Goal: Information Seeking & Learning: Compare options

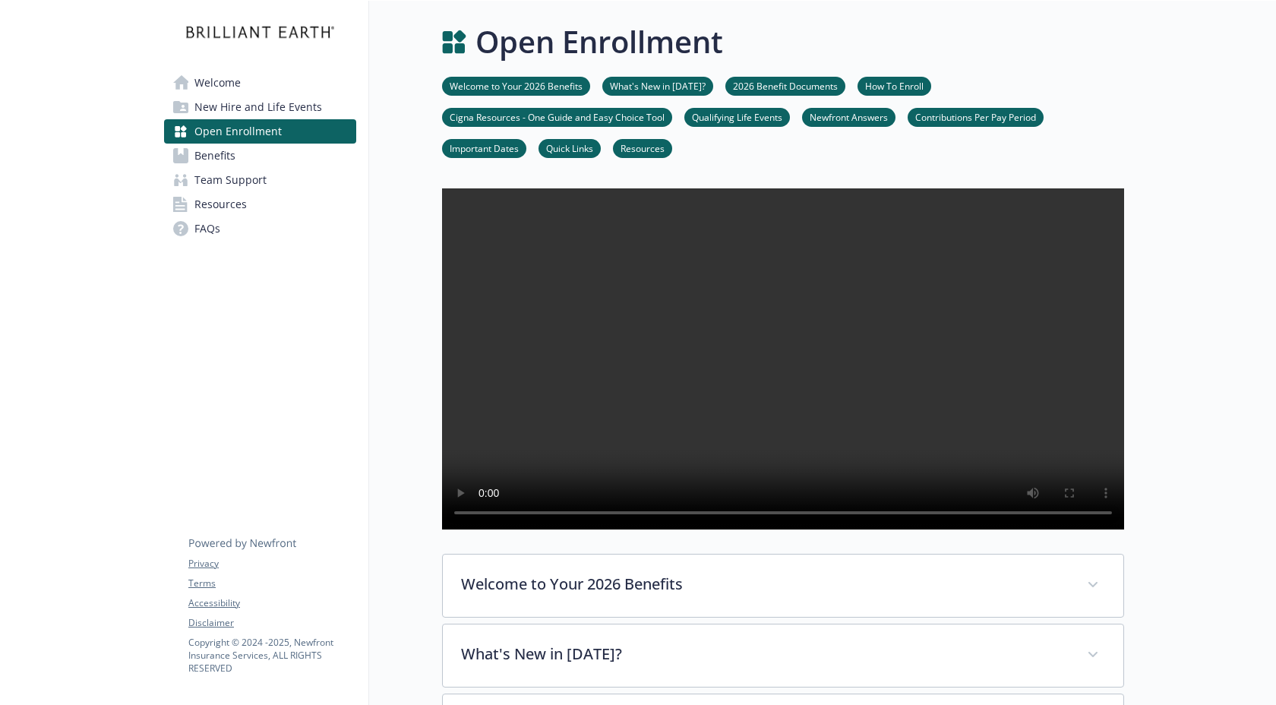
click at [229, 157] on span "Benefits" at bounding box center [214, 156] width 41 height 24
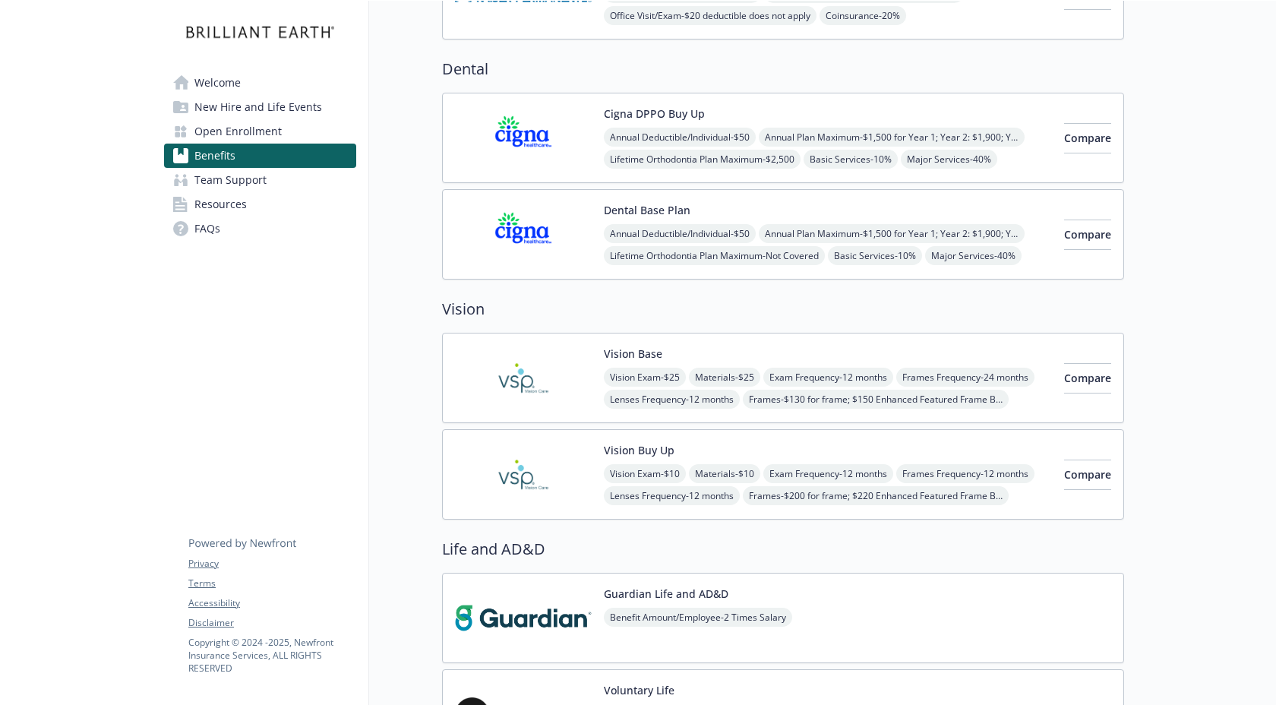
scroll to position [714, 0]
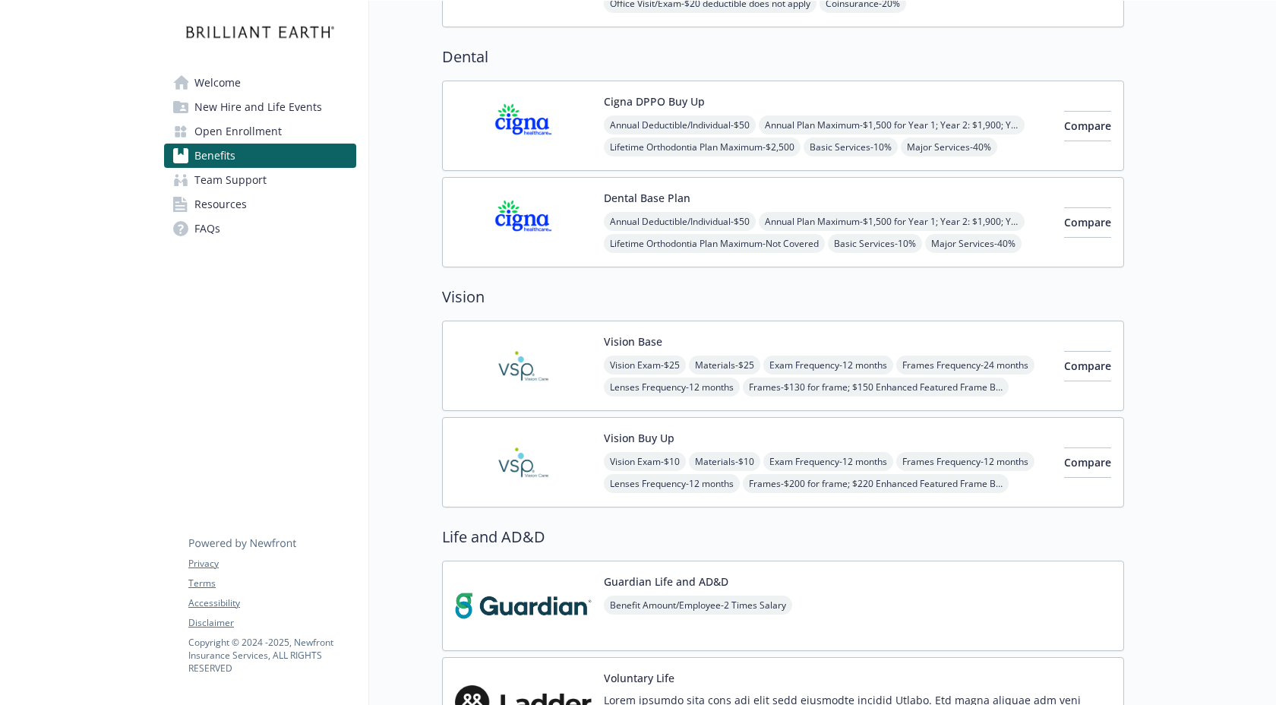
click at [882, 121] on div "Annual Deductible/Individual - $50 Annual Plan Maximum - $1,500 for Year 1; Yea…" at bounding box center [828, 146] width 448 height 63
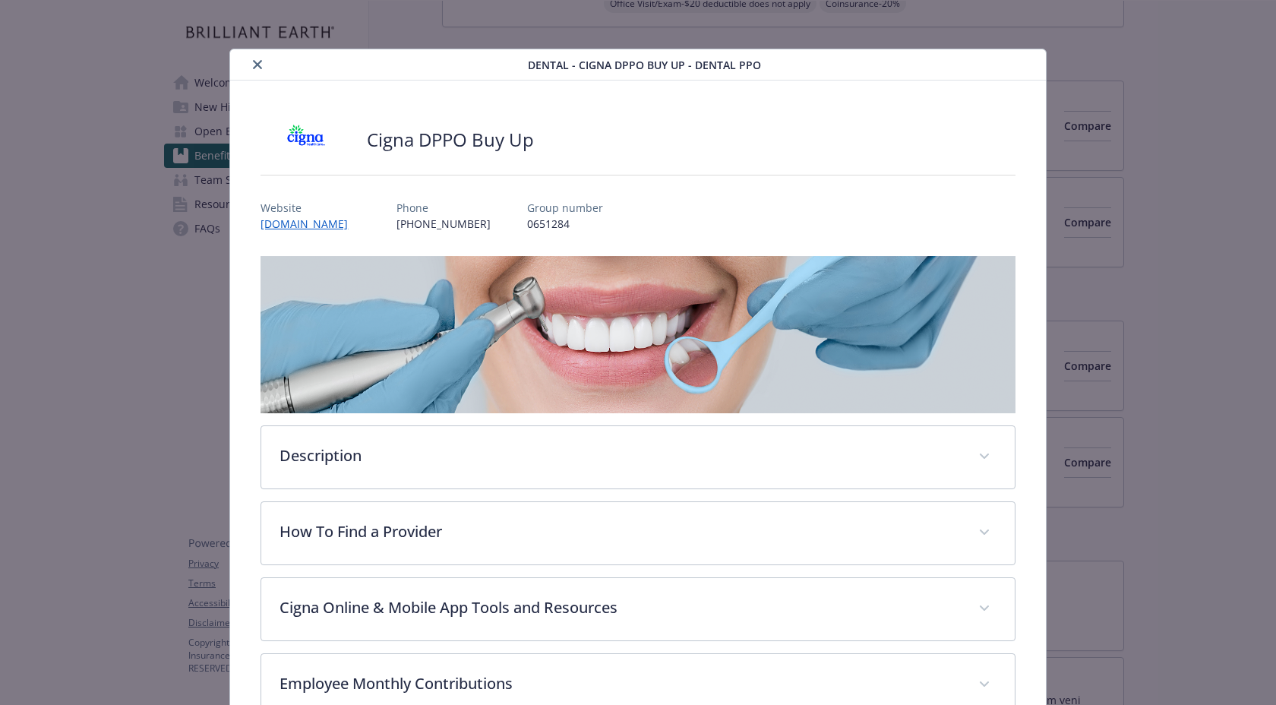
click at [256, 61] on icon "close" at bounding box center [257, 64] width 9 height 9
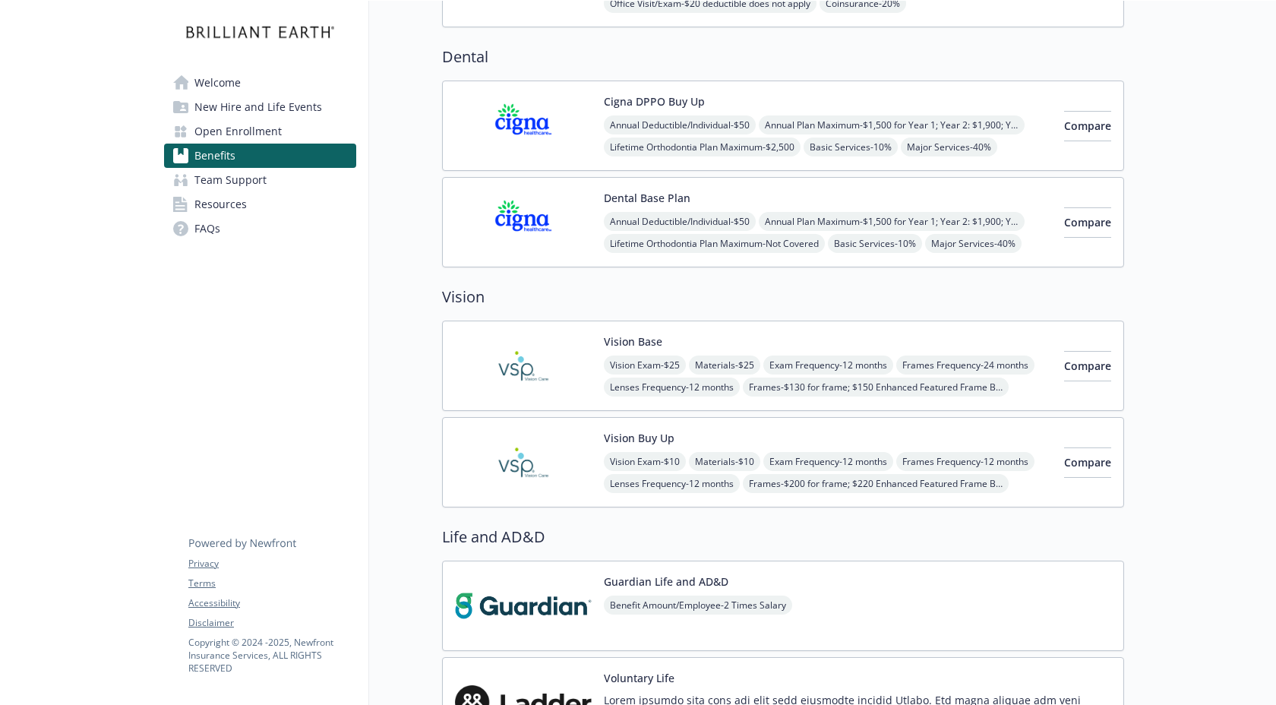
click at [1085, 145] on div "Compare" at bounding box center [1087, 125] width 47 height 65
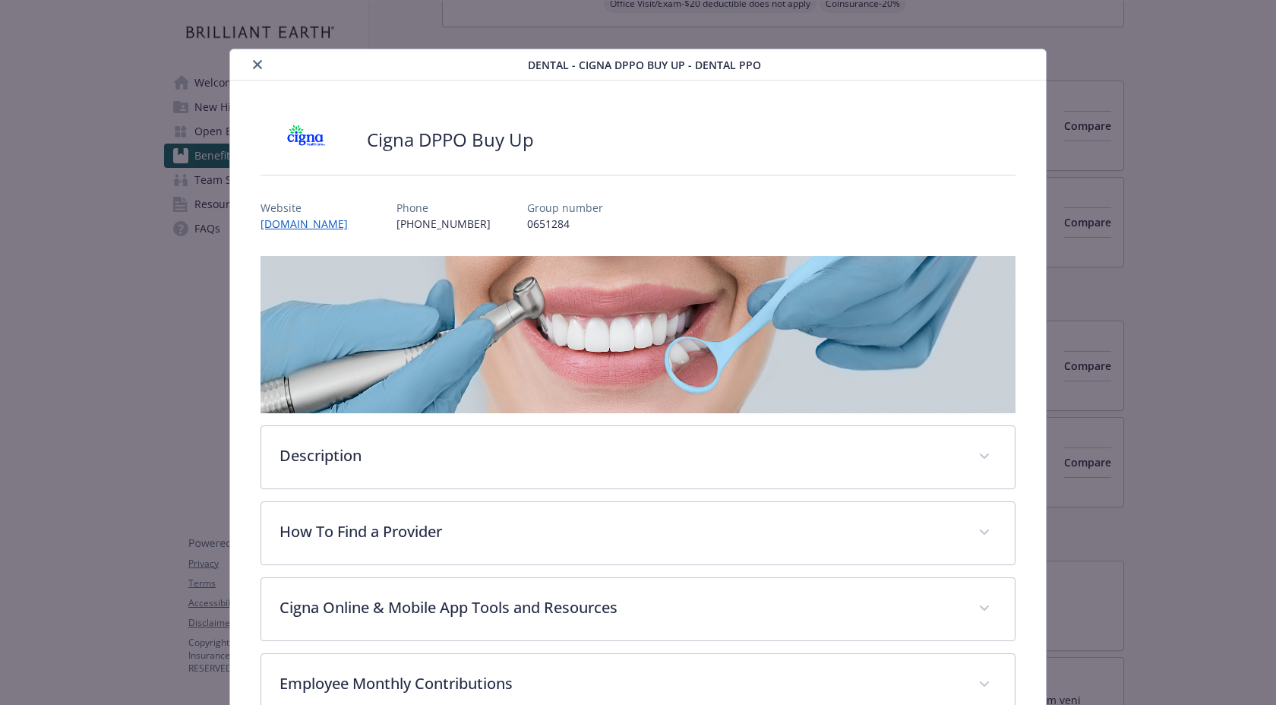
scroll to position [46, 0]
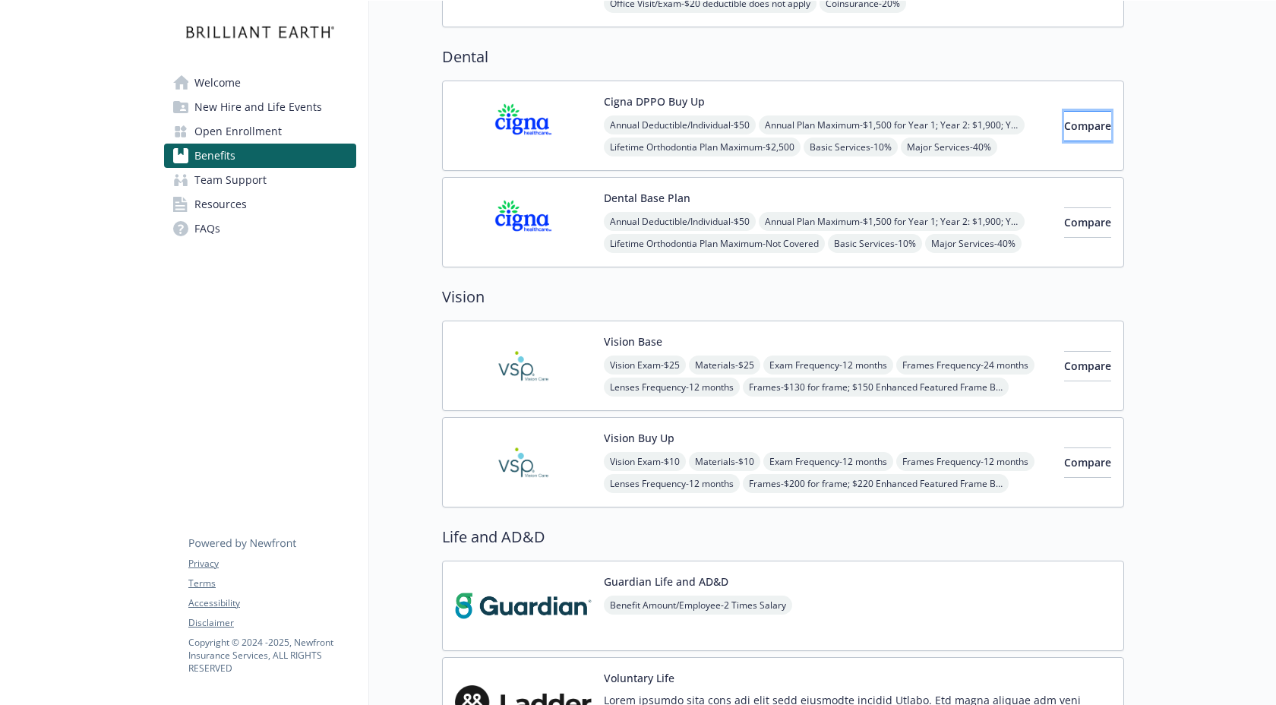
click at [1077, 125] on span "Compare" at bounding box center [1087, 126] width 47 height 14
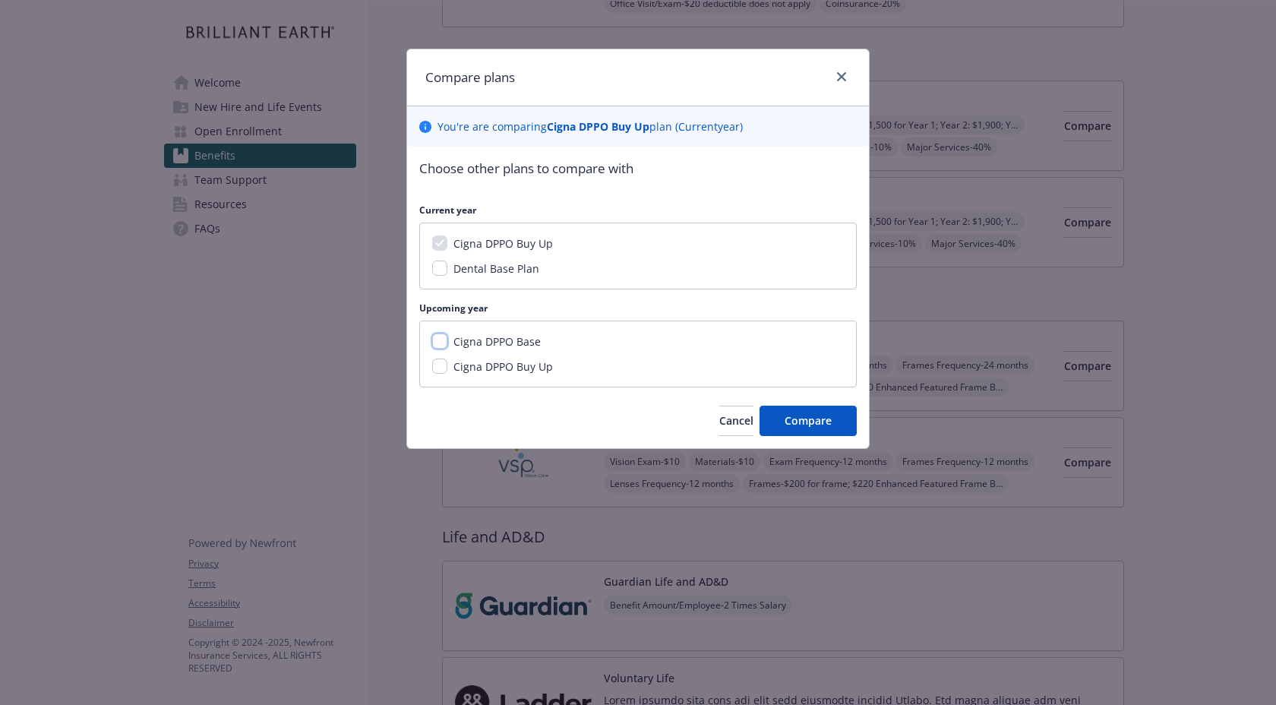
click at [439, 343] on input "Cigna DPPO Base" at bounding box center [439, 341] width 15 height 15
checkbox input "false"
click at [437, 370] on input "Cigna DPPO Buy Up" at bounding box center [439, 366] width 15 height 15
checkbox input "true"
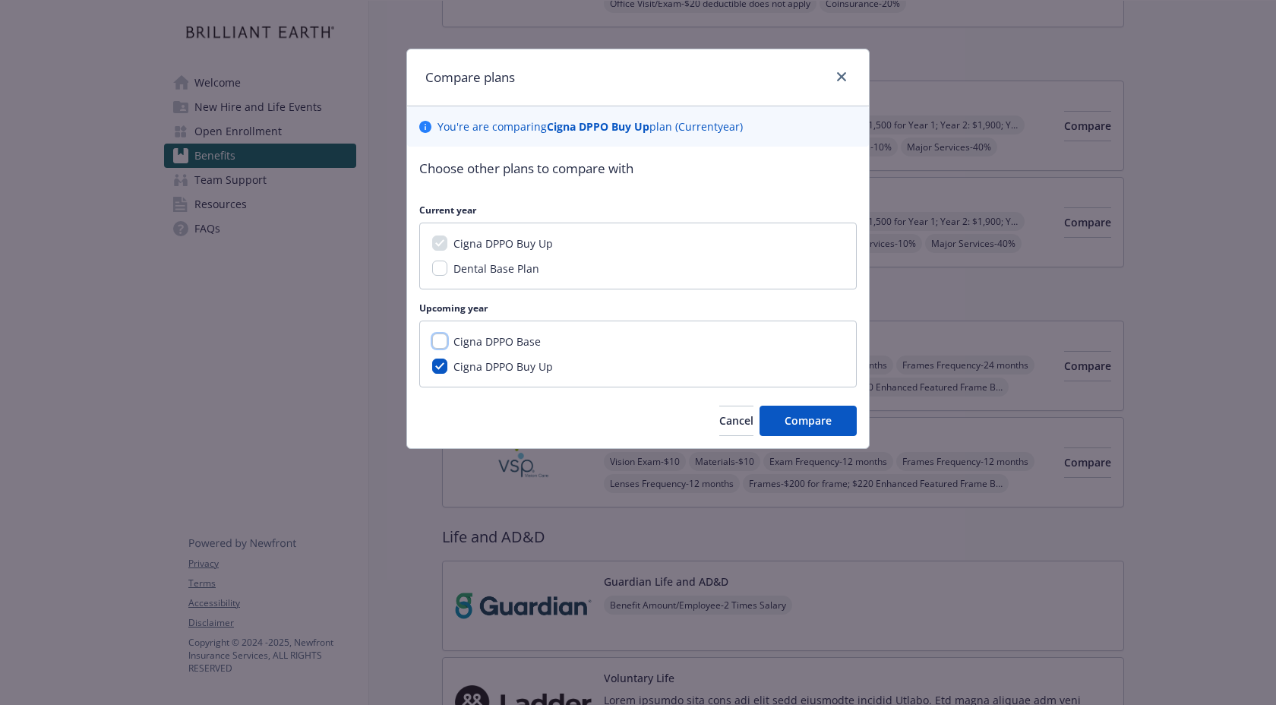
click at [437, 338] on input "Cigna DPPO Base" at bounding box center [439, 341] width 15 height 15
checkbox input "true"
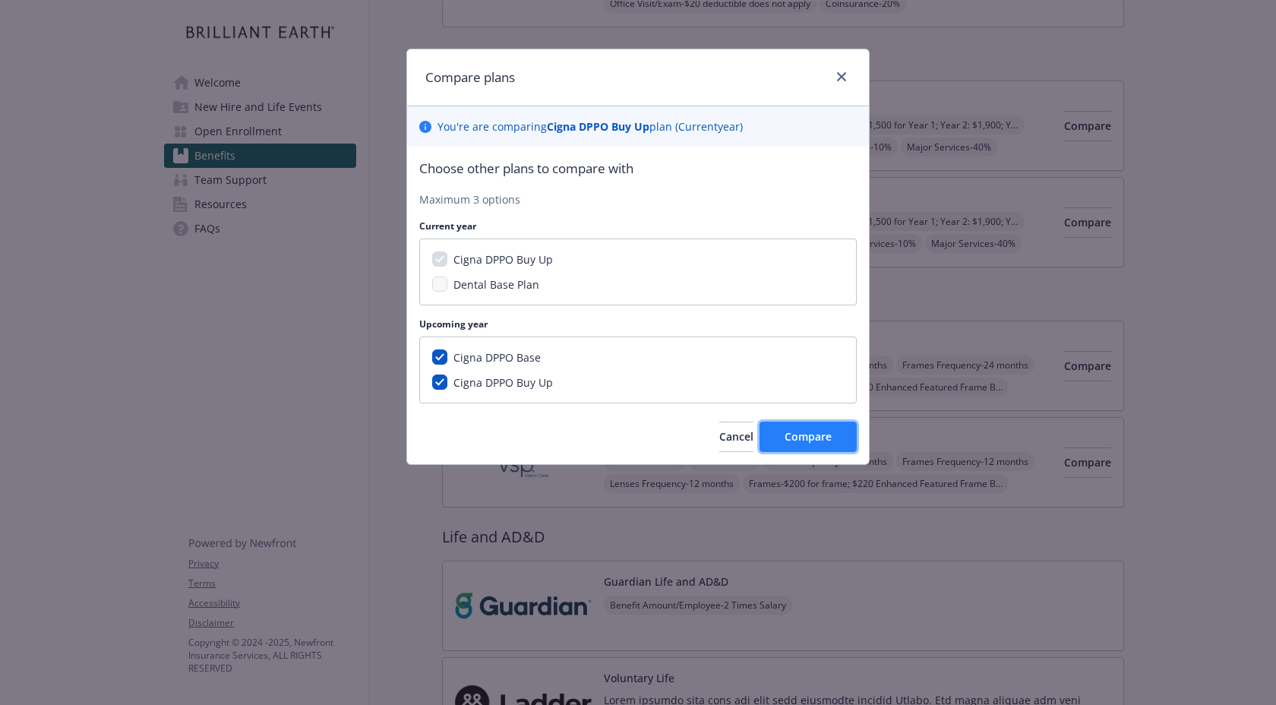
click at [794, 434] on span "Compare" at bounding box center [808, 436] width 47 height 14
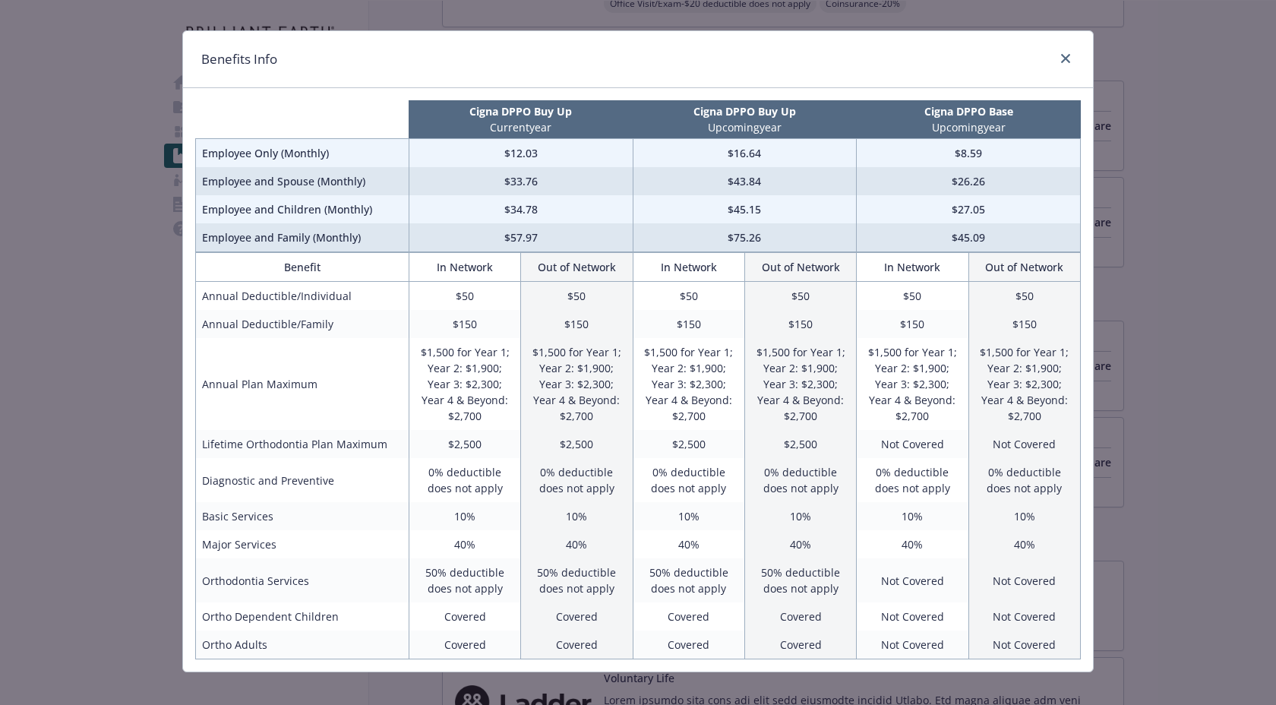
scroll to position [5, 0]
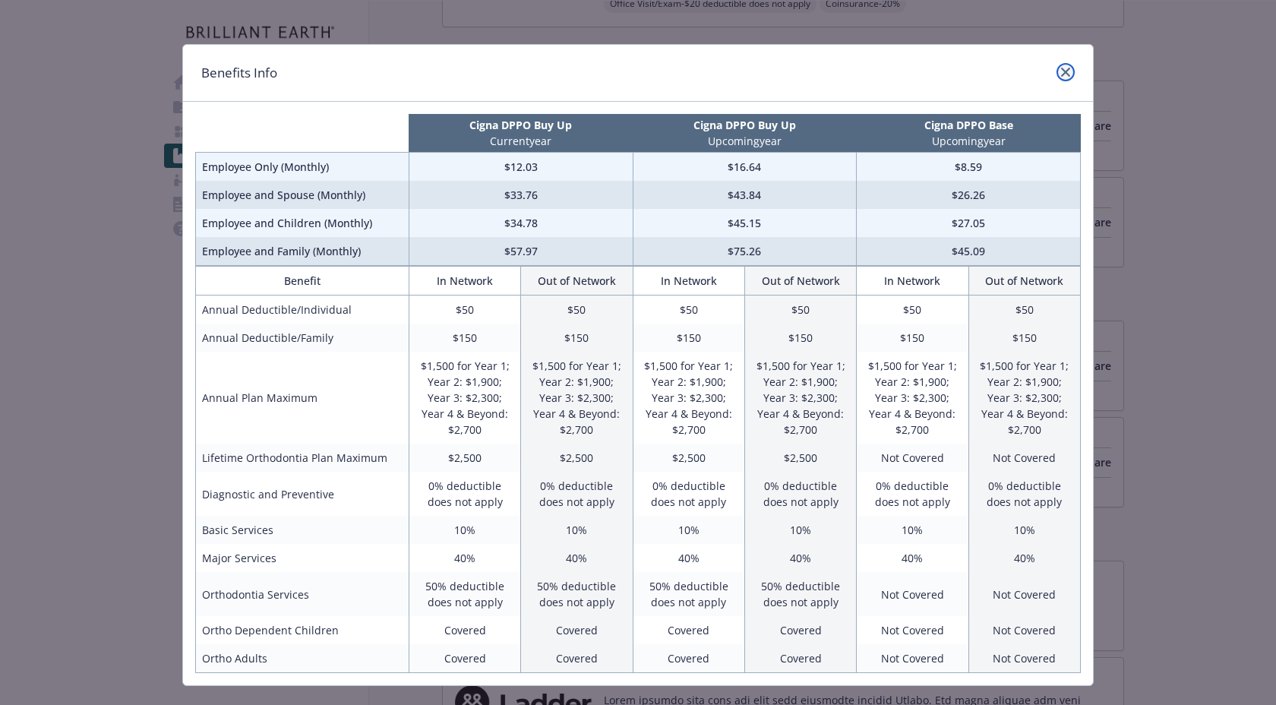
click at [1061, 69] on icon "close" at bounding box center [1065, 72] width 9 height 9
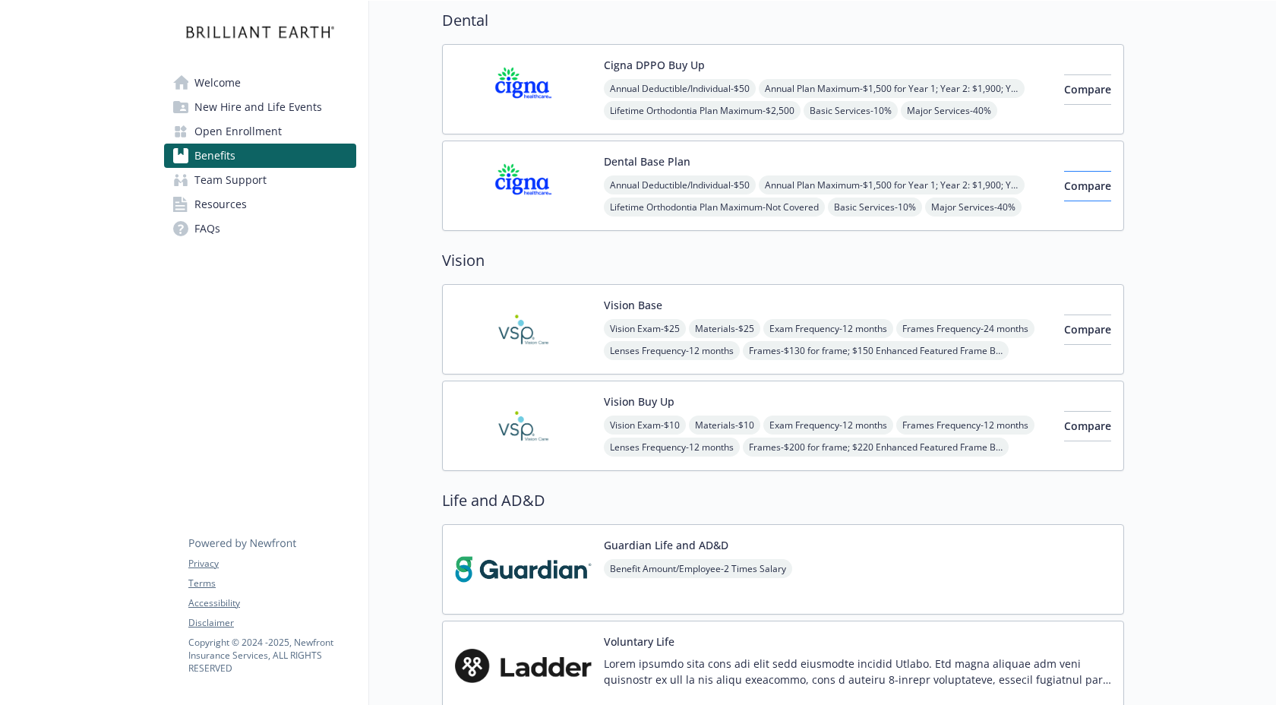
scroll to position [699, 0]
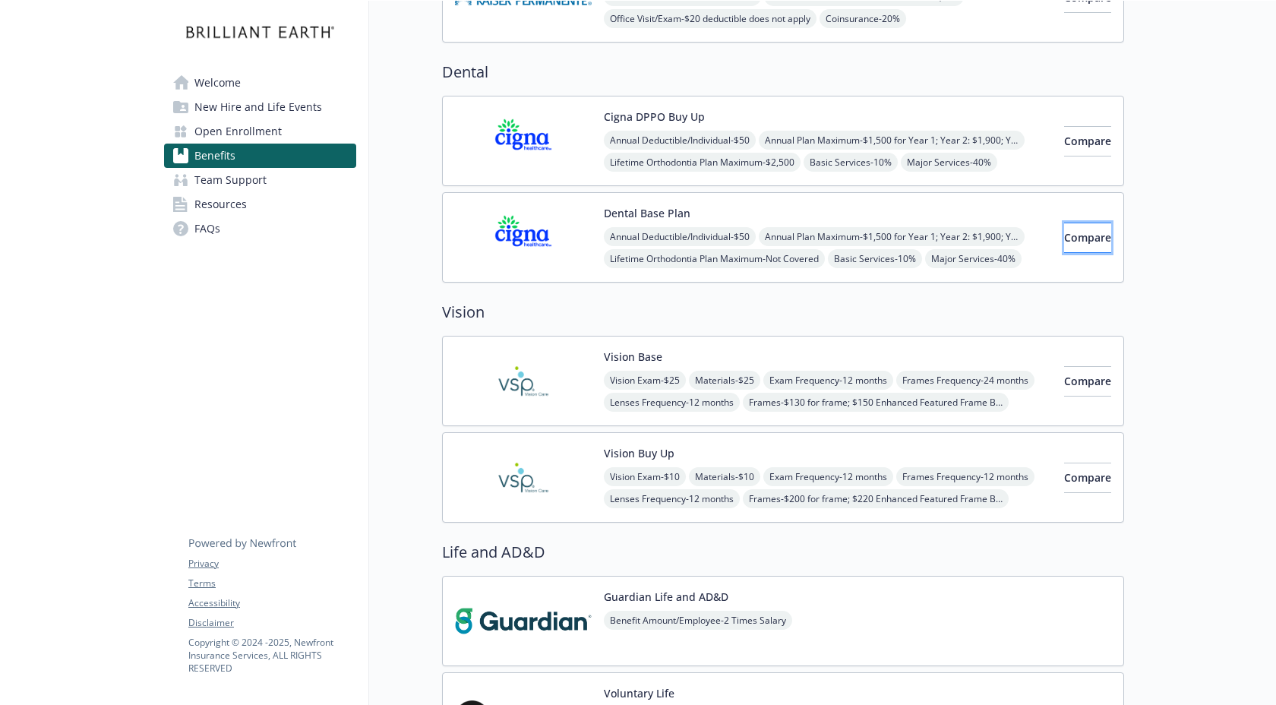
click at [1064, 242] on span "Compare" at bounding box center [1087, 237] width 47 height 14
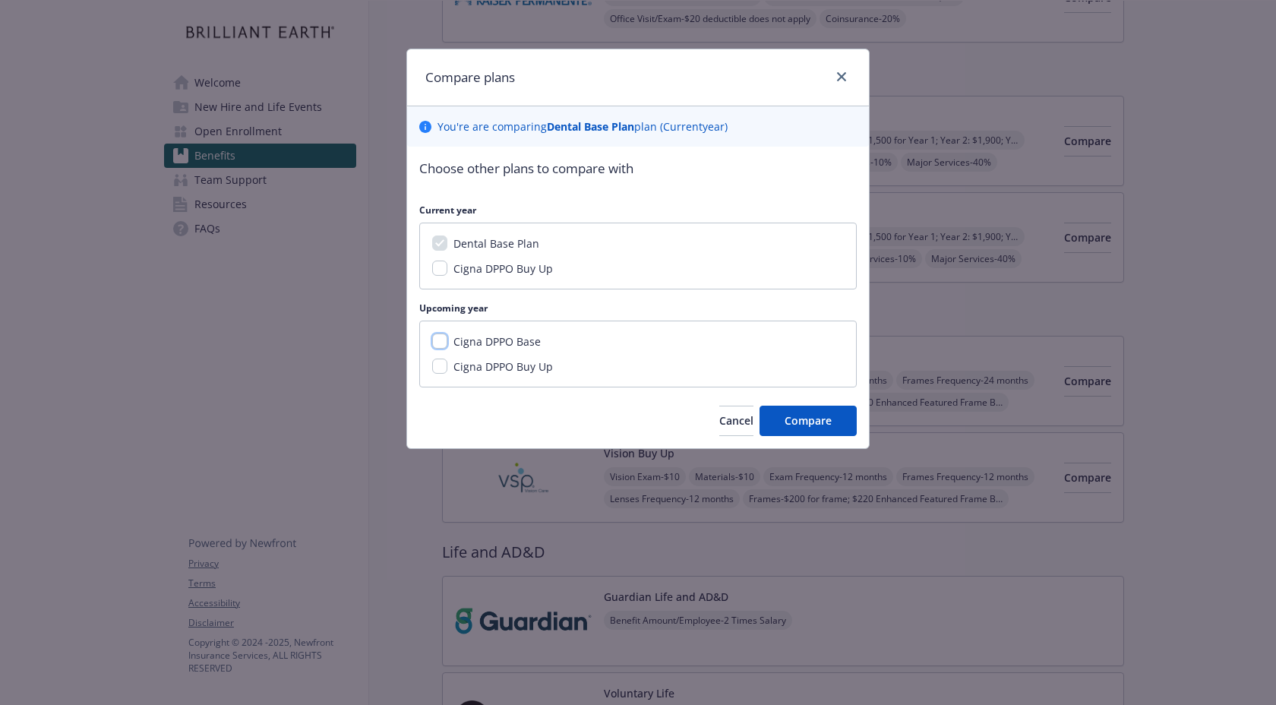
click at [444, 338] on input "Cigna DPPO Base" at bounding box center [439, 341] width 15 height 15
checkbox input "true"
click at [444, 374] on div "Cigna DPPO Buy Up" at bounding box center [638, 367] width 412 height 16
click at [446, 362] on input "Cigna DPPO Buy Up" at bounding box center [439, 366] width 15 height 15
checkbox input "true"
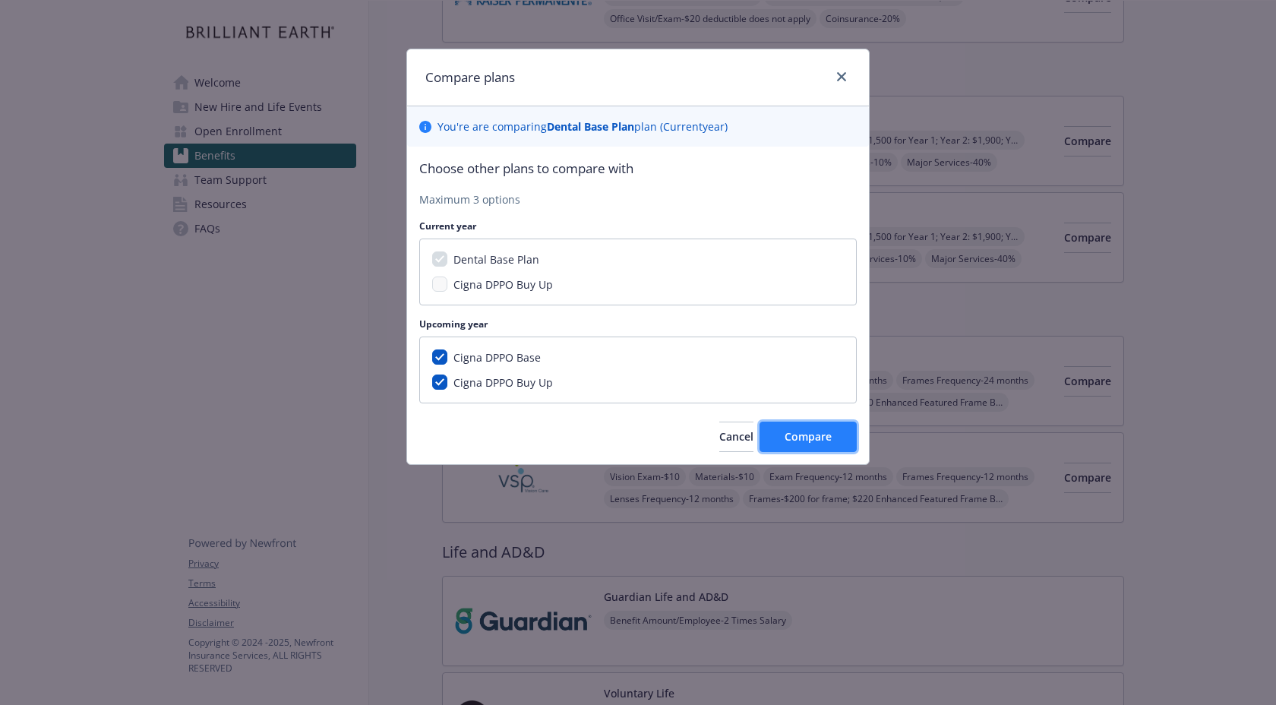
click at [844, 437] on button "Compare" at bounding box center [808, 437] width 97 height 30
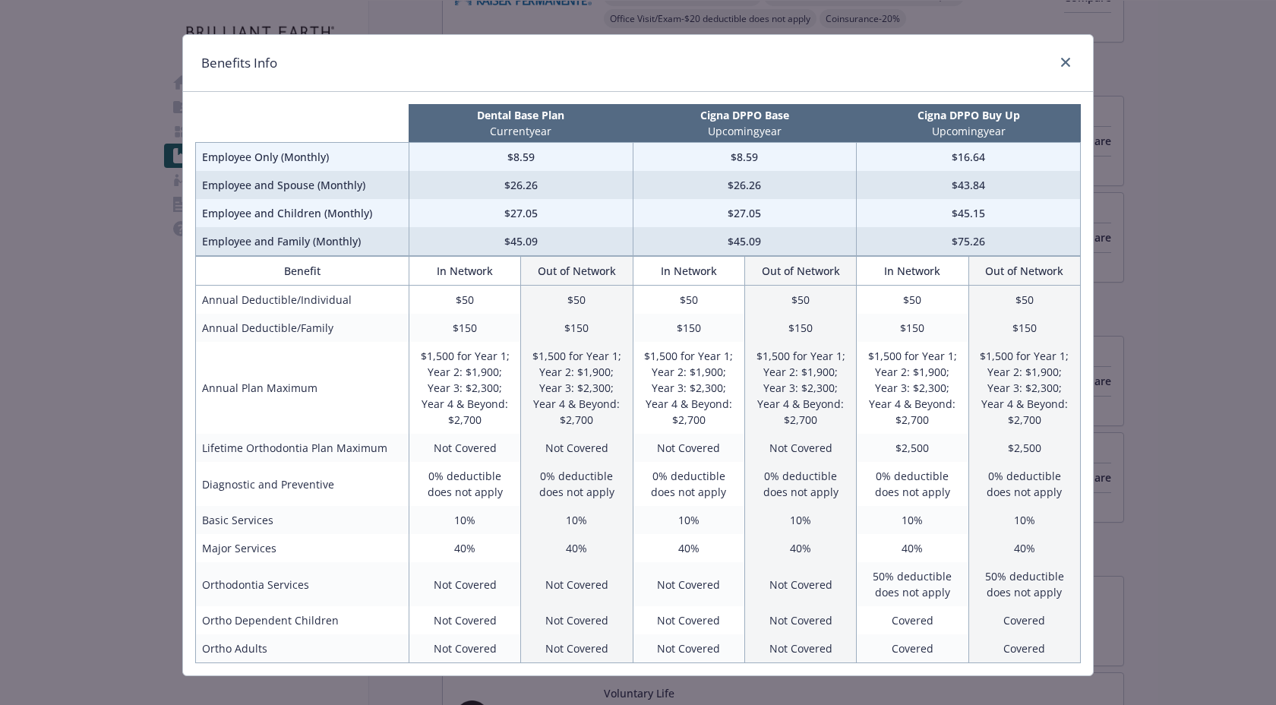
scroll to position [18, 0]
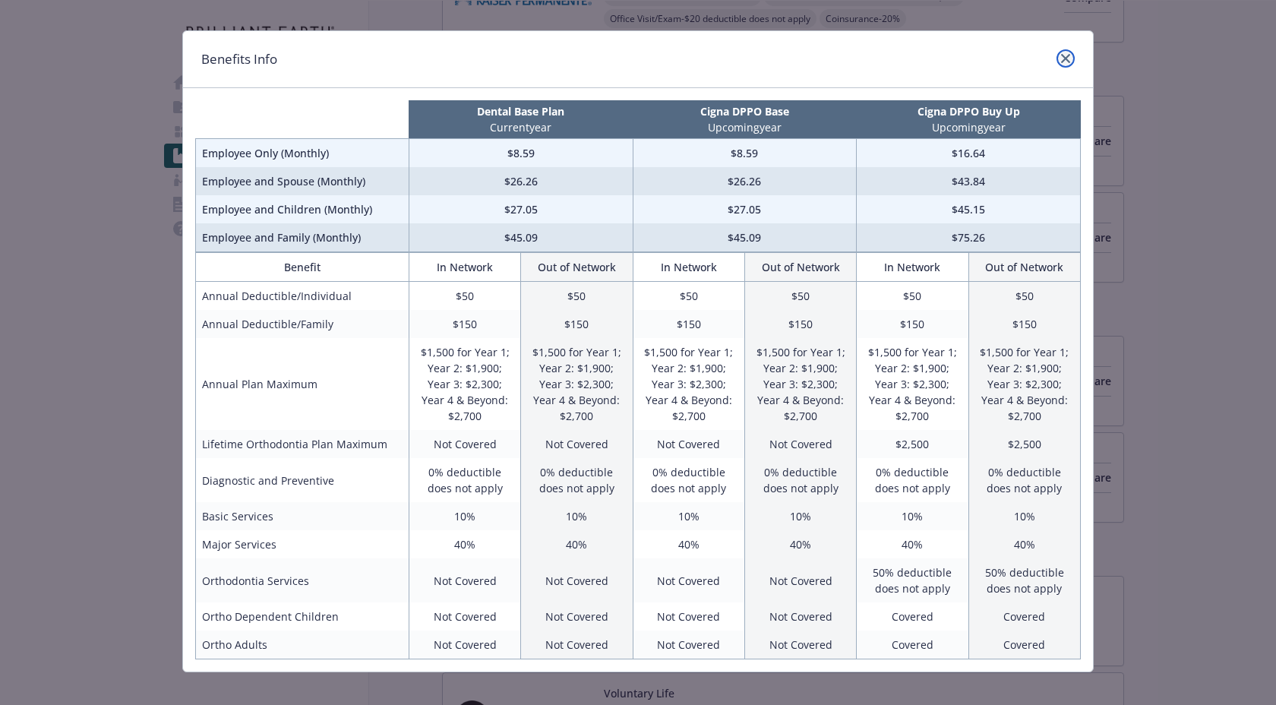
click at [1065, 59] on icon "close" at bounding box center [1065, 58] width 9 height 9
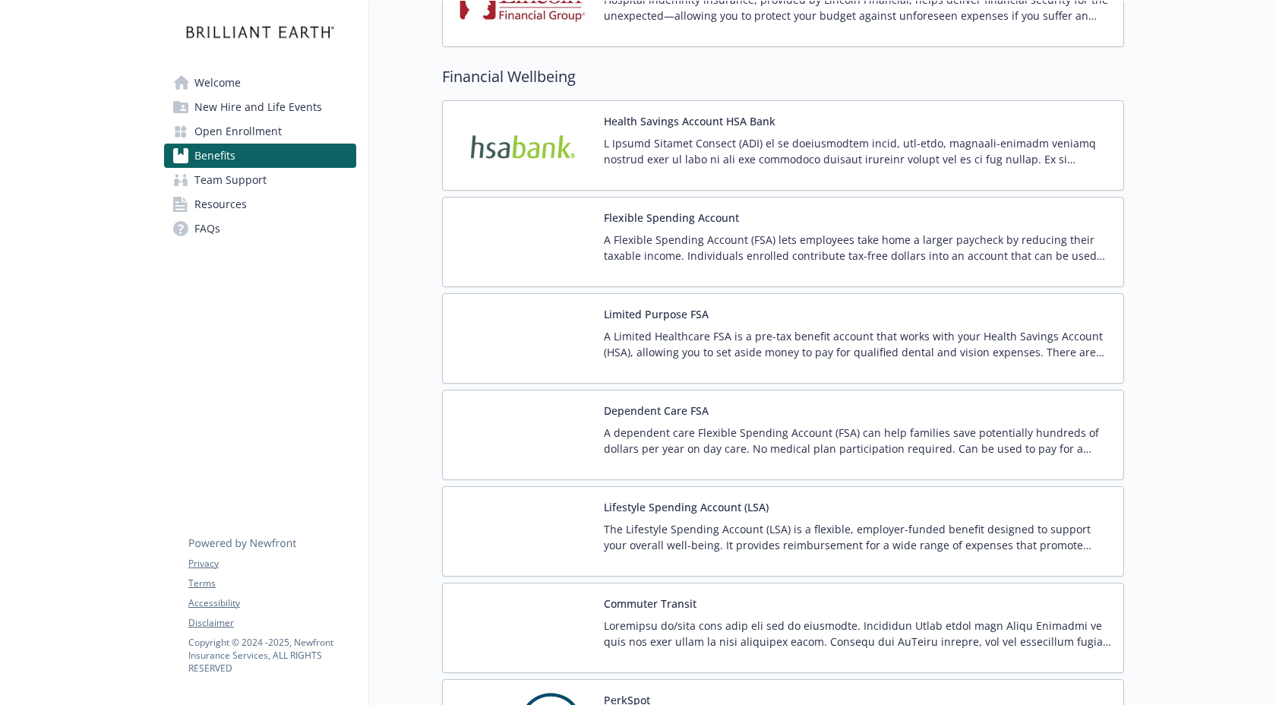
scroll to position [2183, 0]
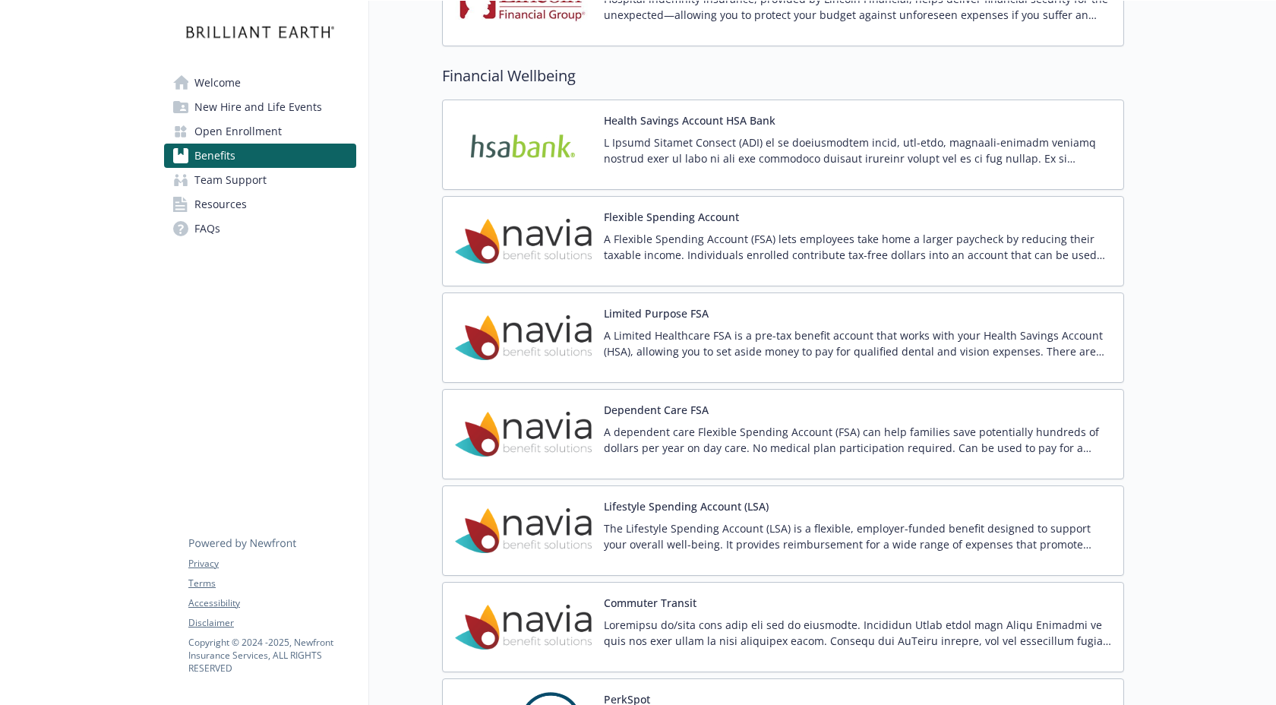
click at [711, 258] on p "A Flexible Spending Account (FSA) lets employees take home a larger paycheck by…" at bounding box center [858, 247] width 508 height 32
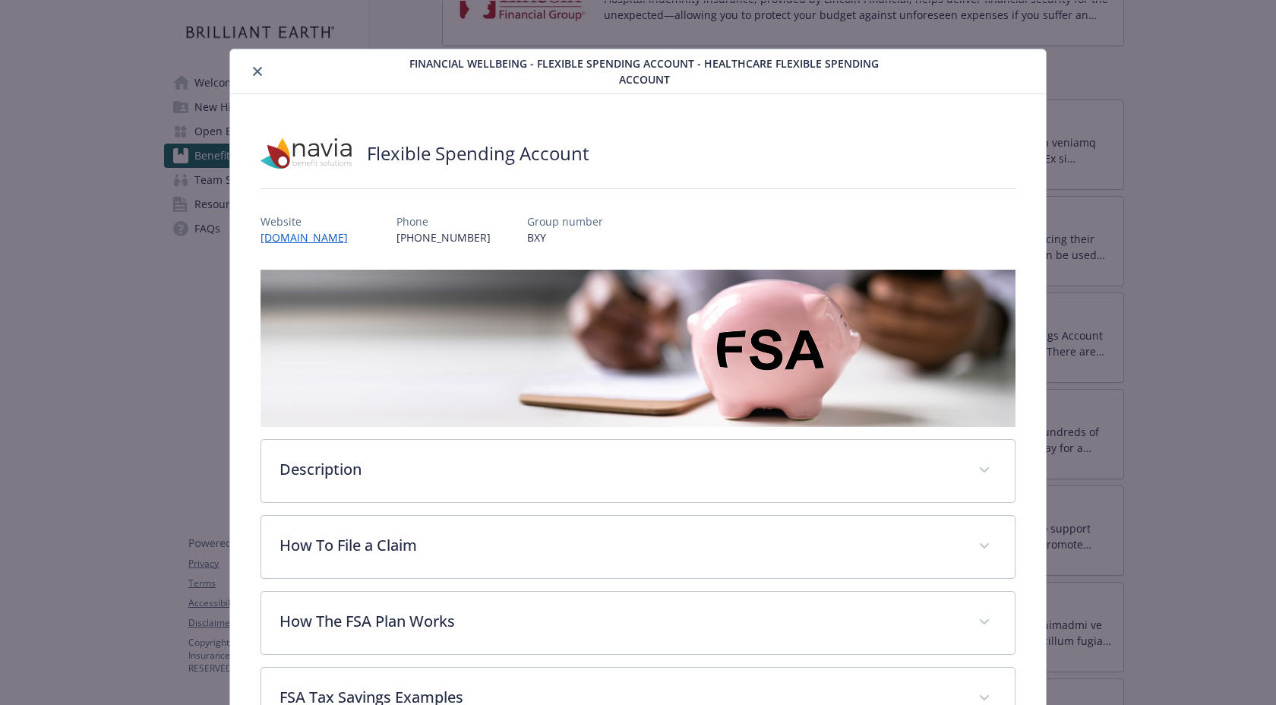
scroll to position [46, 0]
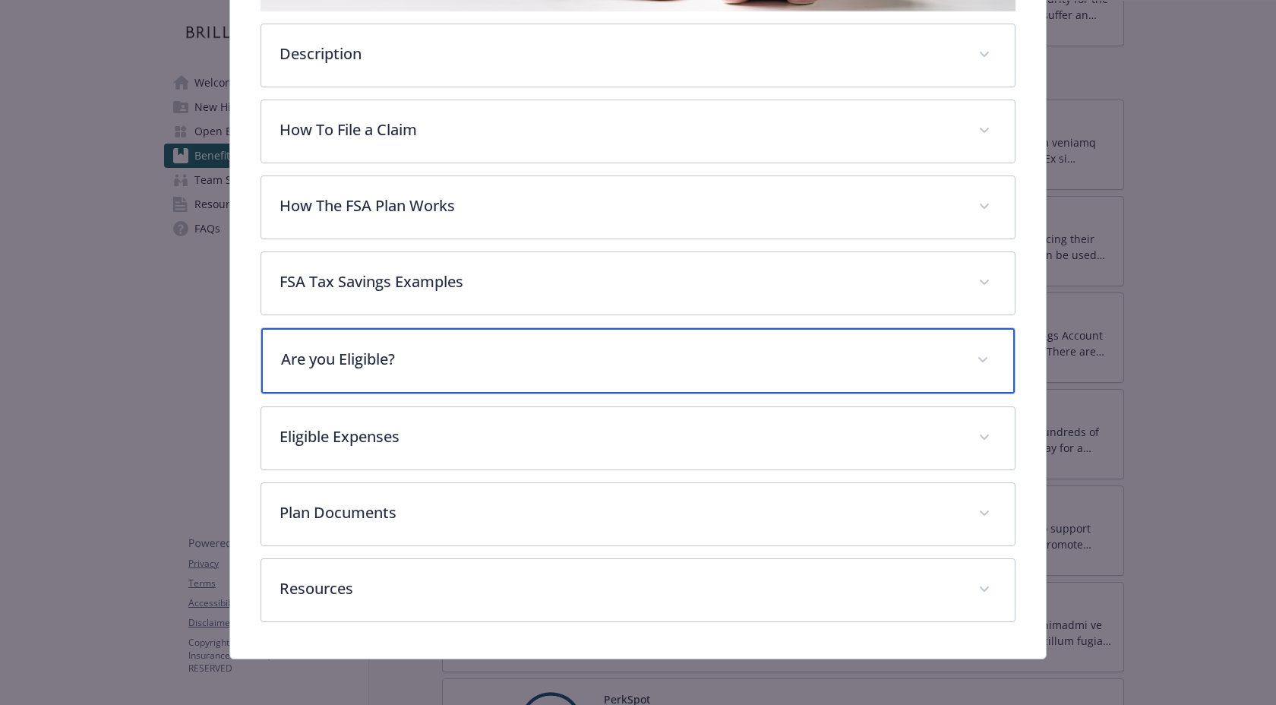
click at [691, 350] on p "Are you Eligible?" at bounding box center [619, 359] width 677 height 23
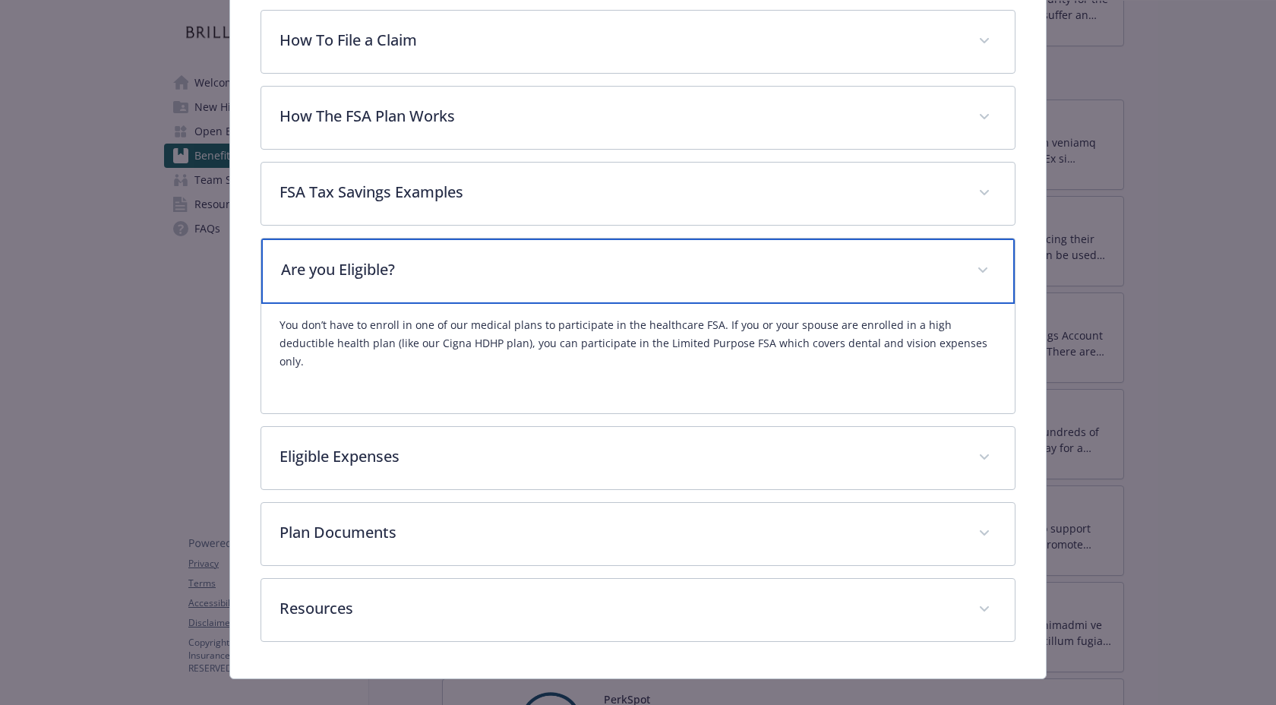
scroll to position [510, 0]
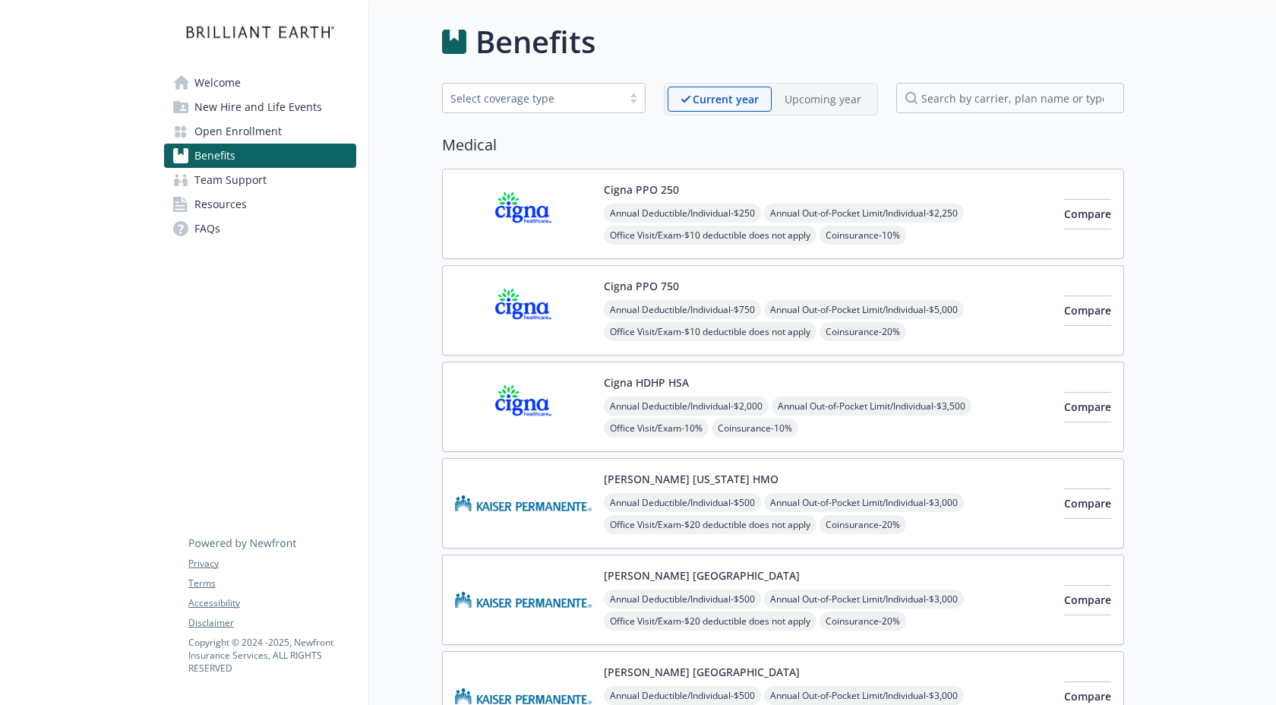
click at [832, 100] on p "Upcoming year" at bounding box center [823, 99] width 77 height 16
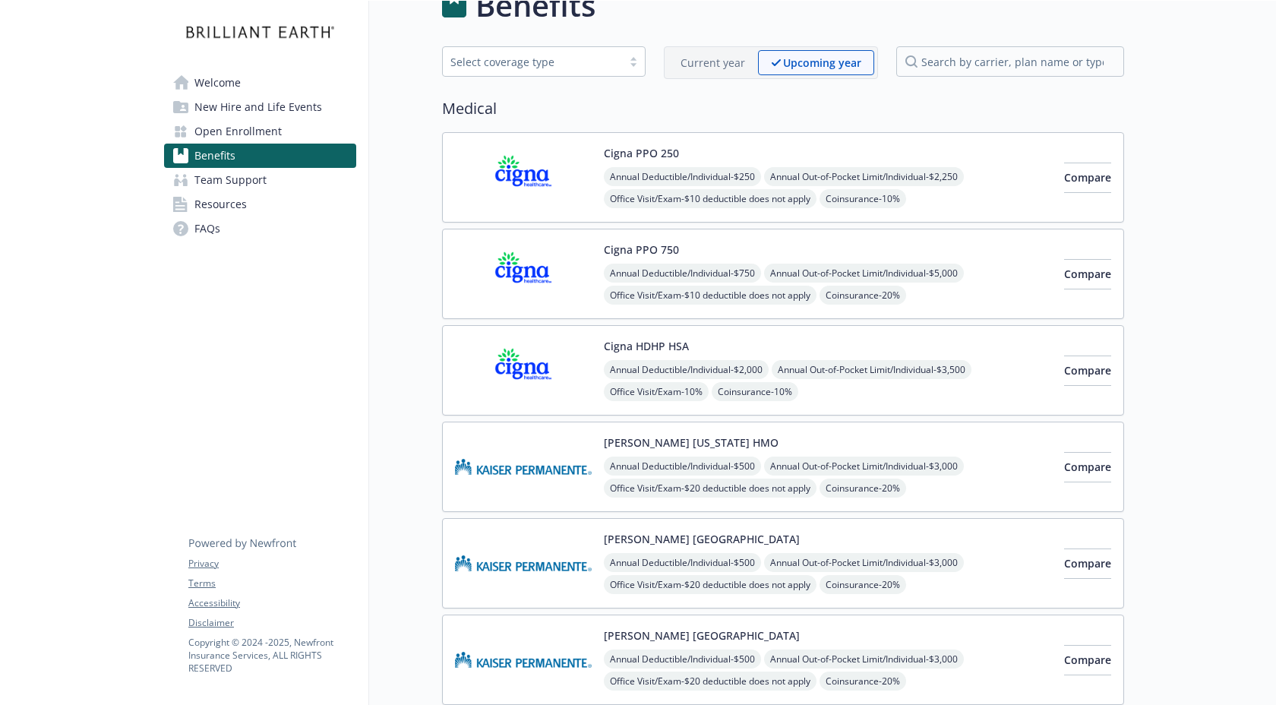
scroll to position [33, 0]
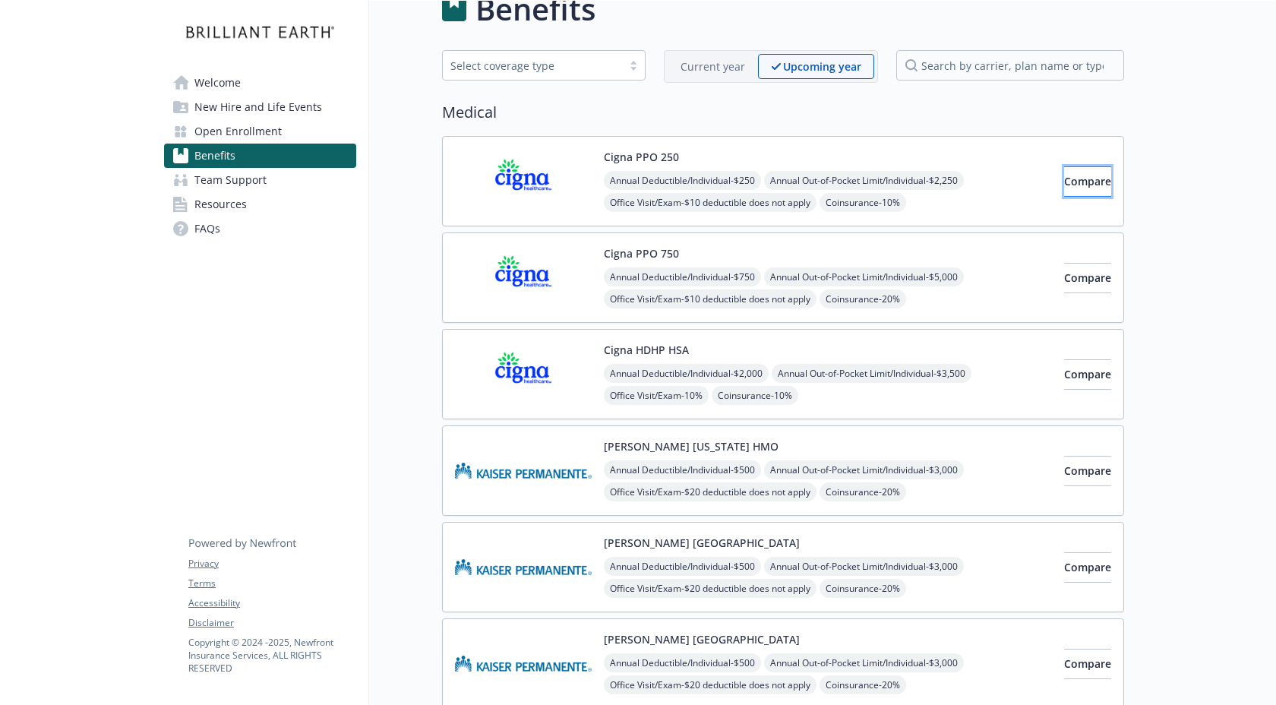
click at [1068, 184] on span "Compare" at bounding box center [1087, 181] width 47 height 14
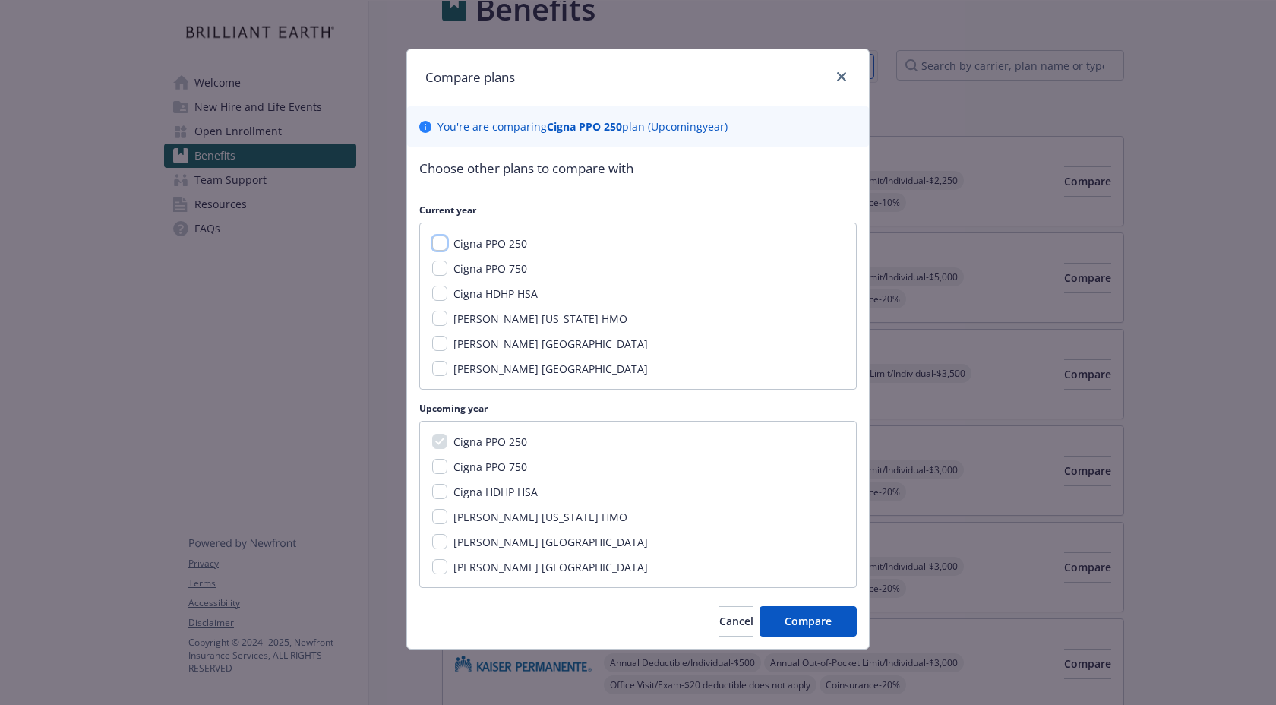
click at [441, 242] on input "Cigna PPO 250" at bounding box center [439, 243] width 15 height 15
click at [445, 242] on input "Cigna PPO 250" at bounding box center [439, 243] width 15 height 15
checkbox input "false"
click at [441, 342] on input "[PERSON_NAME] [GEOGRAPHIC_DATA]" at bounding box center [439, 343] width 15 height 15
click at [441, 343] on input "[PERSON_NAME] [GEOGRAPHIC_DATA]" at bounding box center [439, 343] width 15 height 15
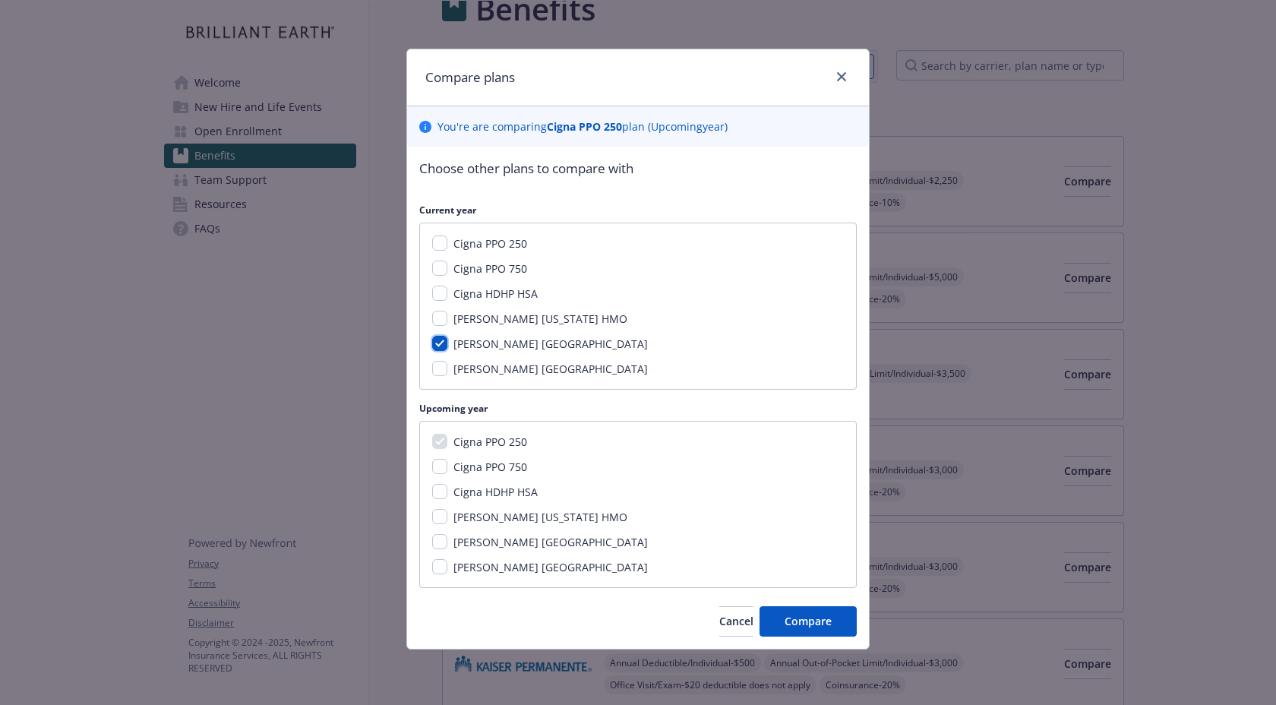
checkbox input "false"
click at [438, 539] on input "[PERSON_NAME] [GEOGRAPHIC_DATA]" at bounding box center [439, 541] width 15 height 15
checkbox input "true"
click at [439, 462] on input "Cigna PPO 750" at bounding box center [439, 466] width 15 height 15
checkbox input "true"
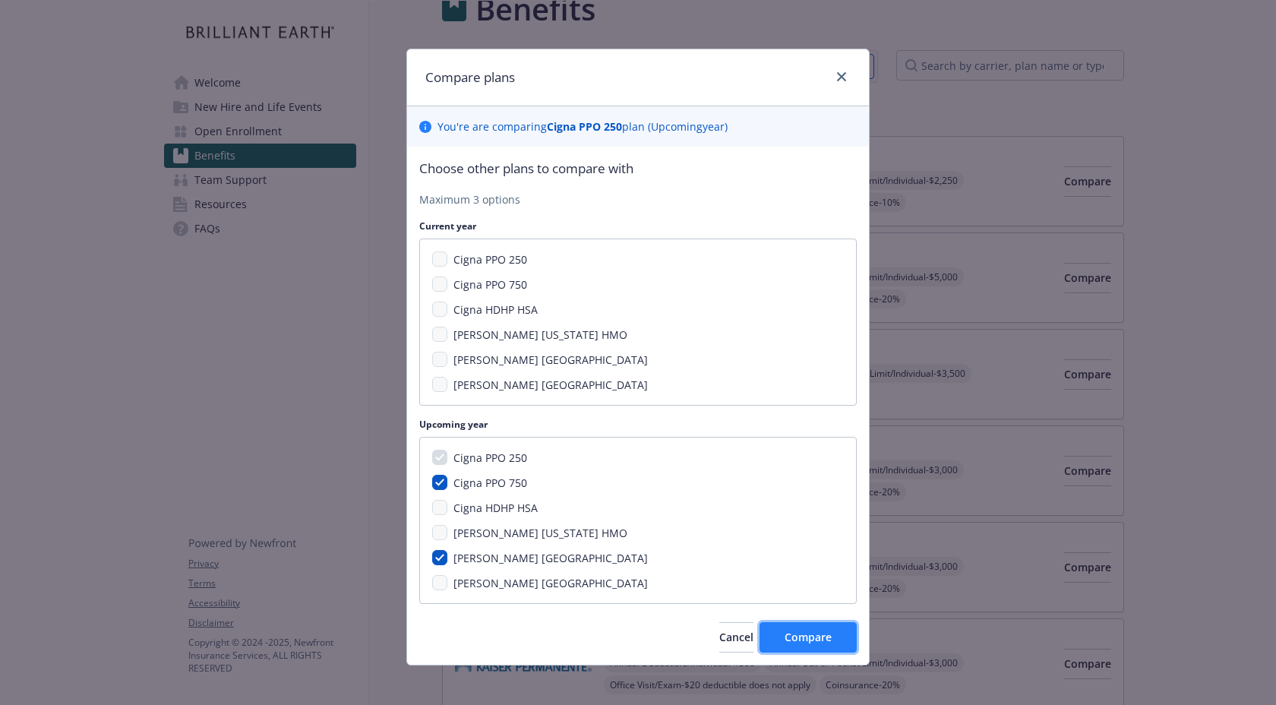
click at [819, 642] on span "Compare" at bounding box center [808, 637] width 47 height 14
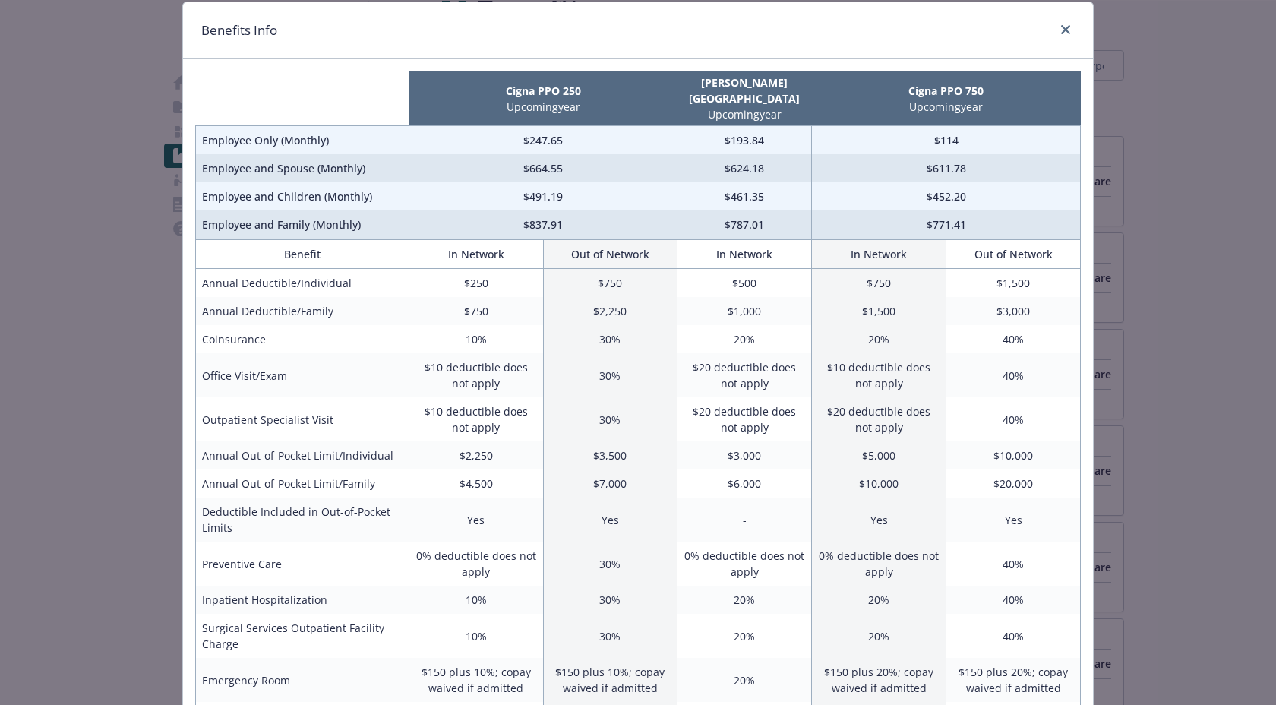
scroll to position [0, 0]
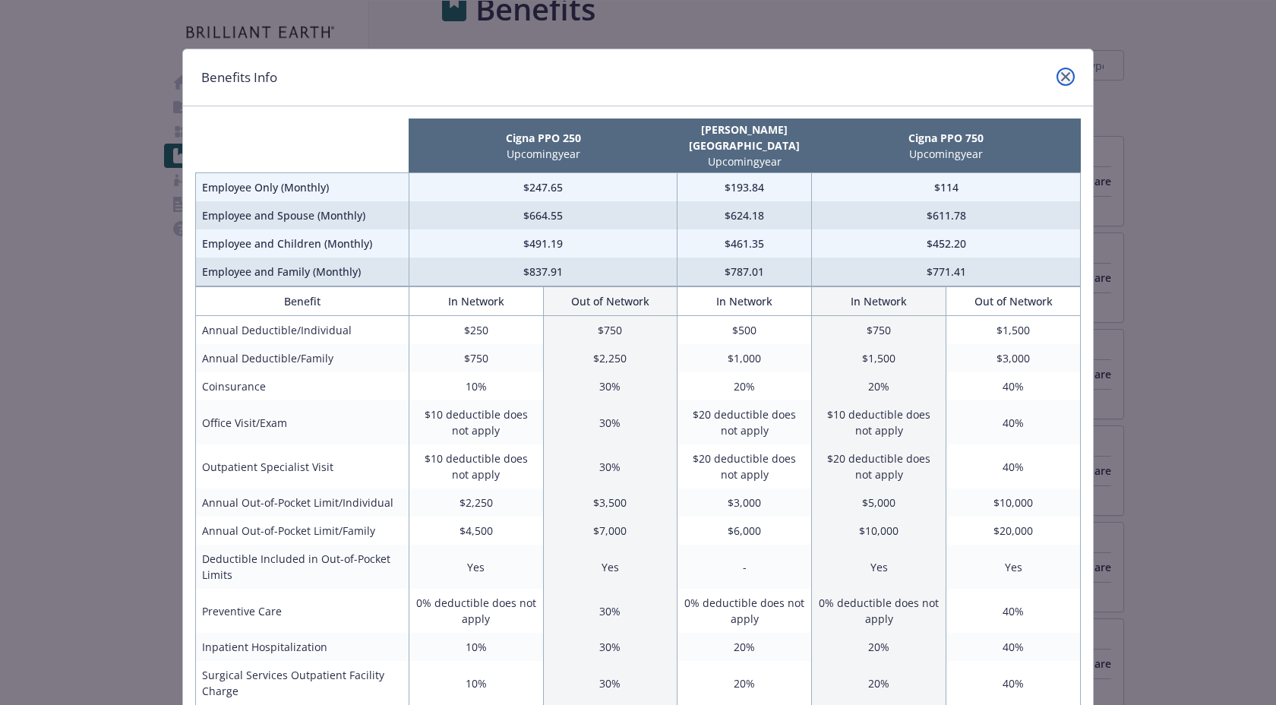
click at [1067, 74] on icon "close" at bounding box center [1065, 76] width 9 height 9
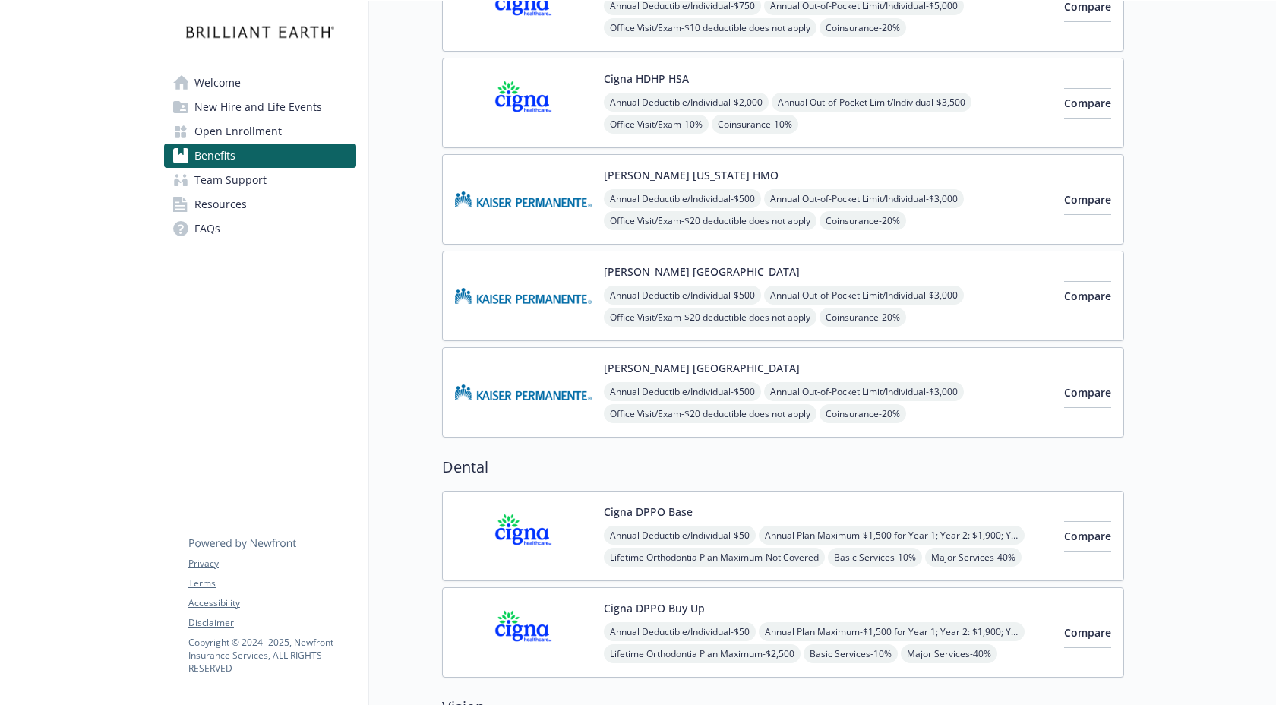
scroll to position [308, 0]
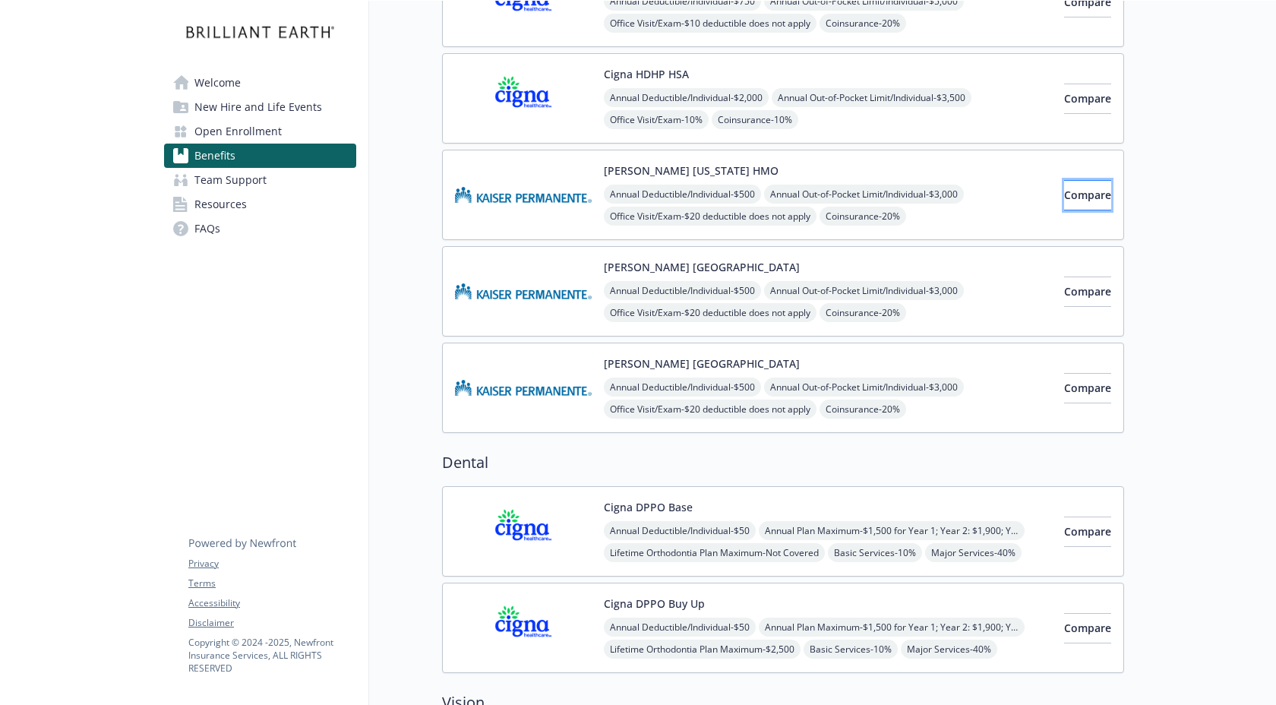
click at [1064, 188] on span "Compare" at bounding box center [1087, 195] width 47 height 14
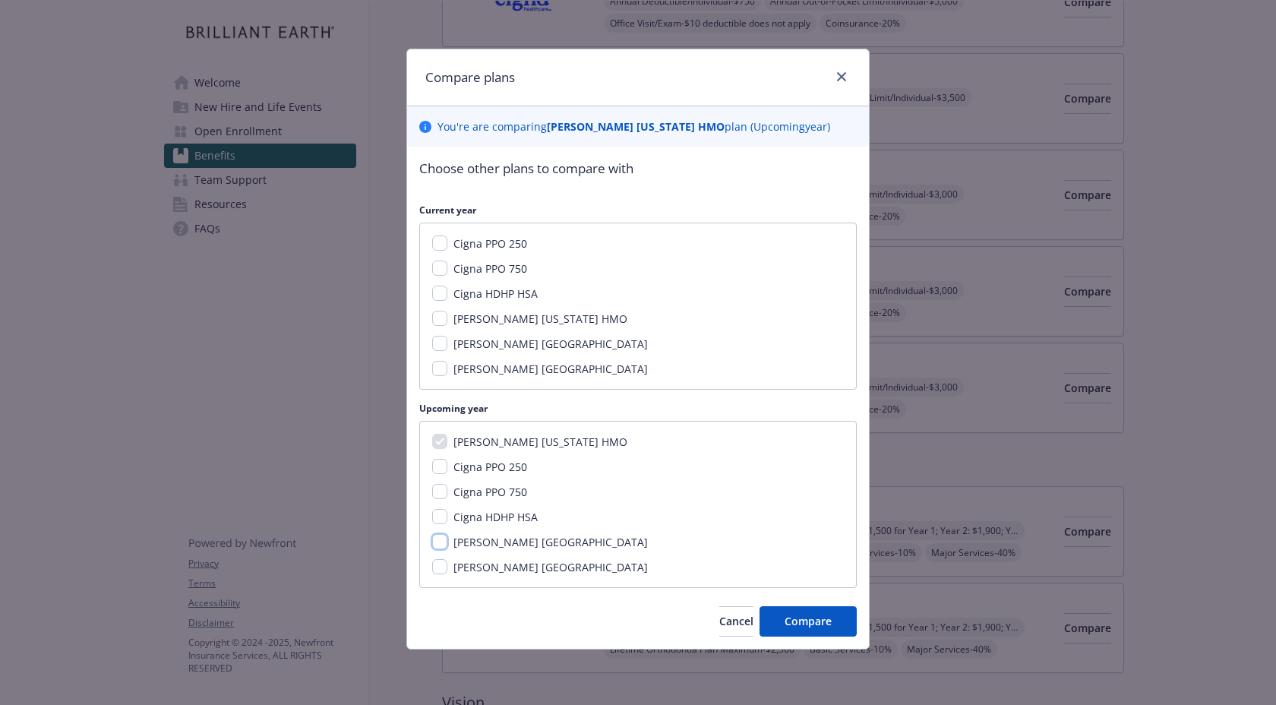
click at [437, 545] on input "[PERSON_NAME] [GEOGRAPHIC_DATA]" at bounding box center [439, 541] width 15 height 15
checkbox input "true"
click at [831, 624] on span "Compare" at bounding box center [808, 621] width 47 height 14
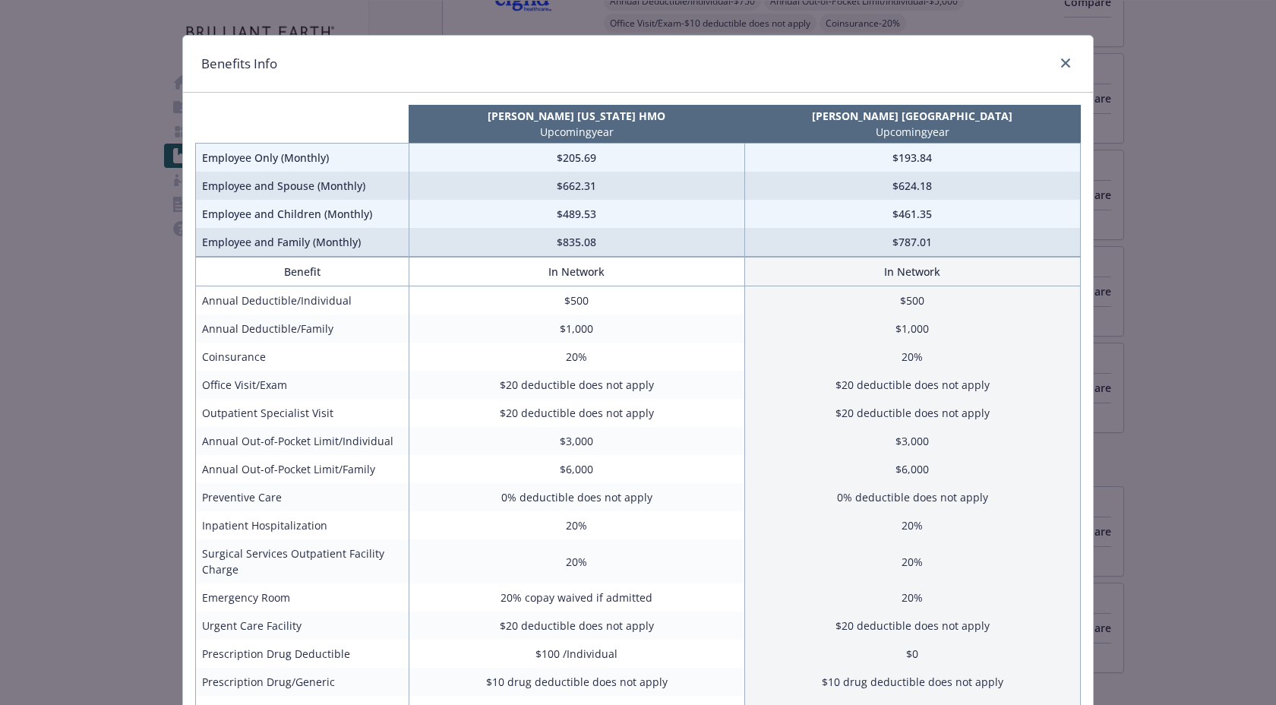
scroll to position [0, 0]
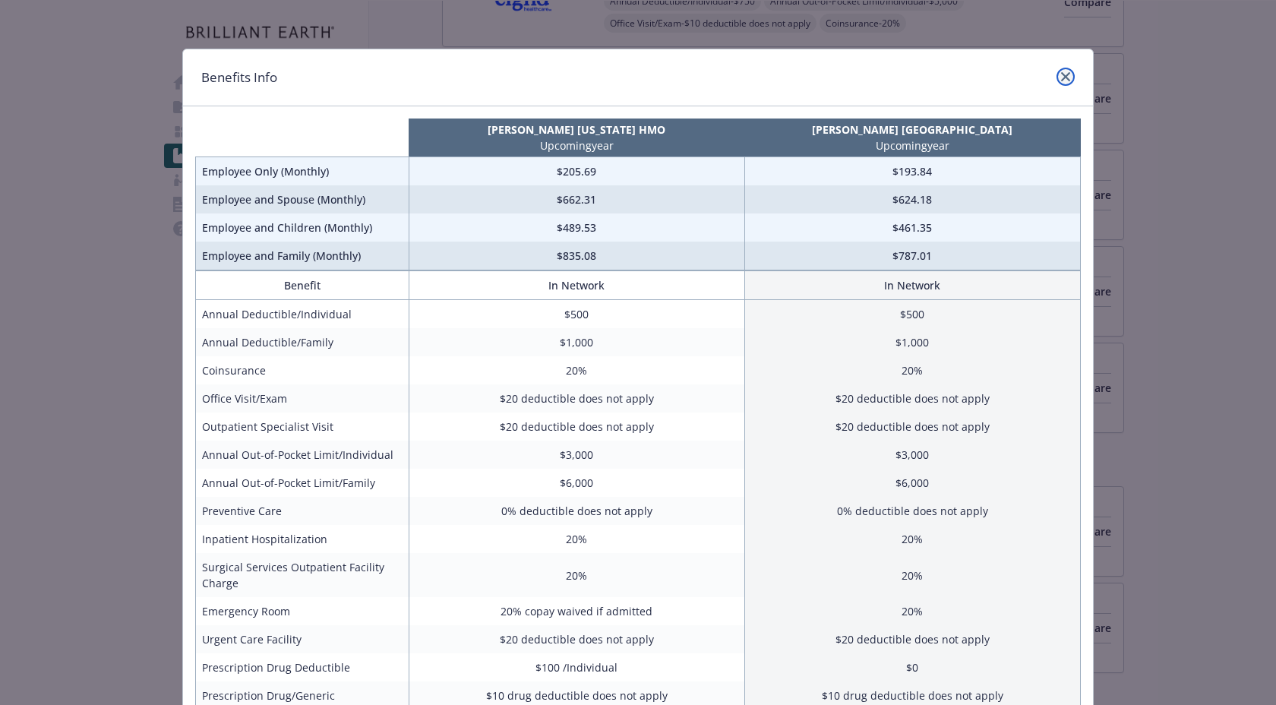
click at [1066, 73] on icon "close" at bounding box center [1065, 76] width 9 height 9
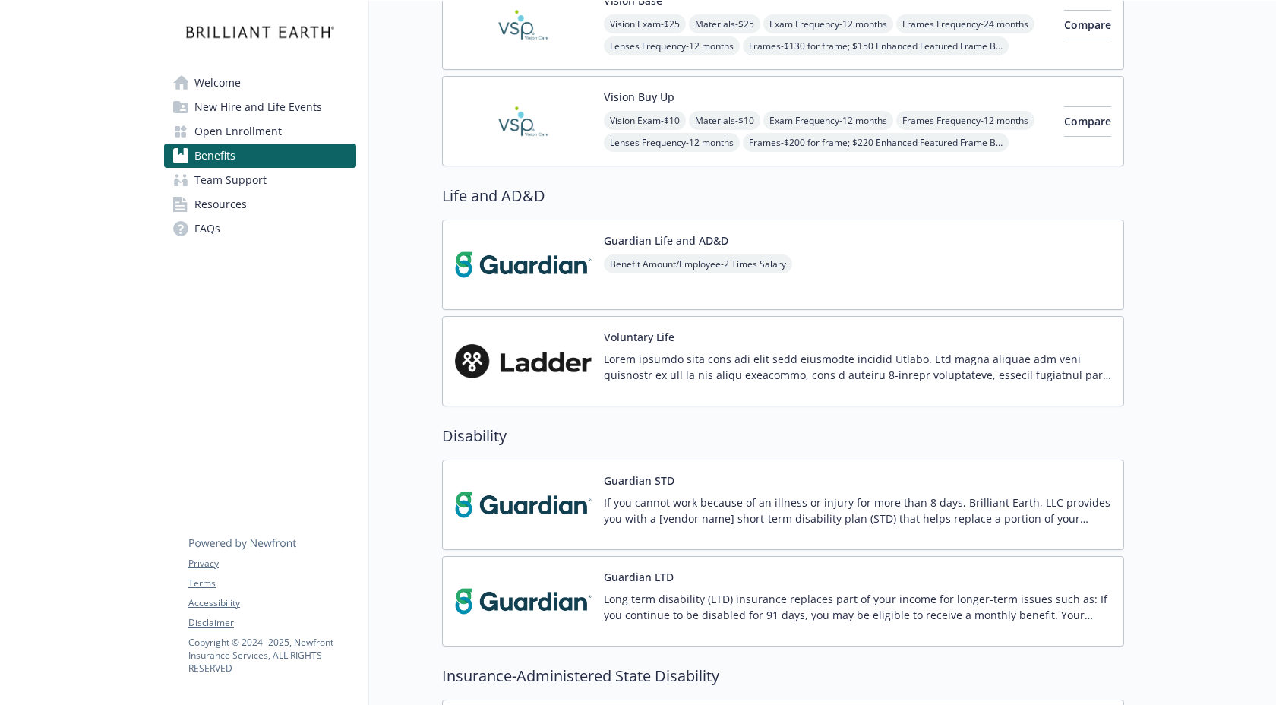
scroll to position [1145, 0]
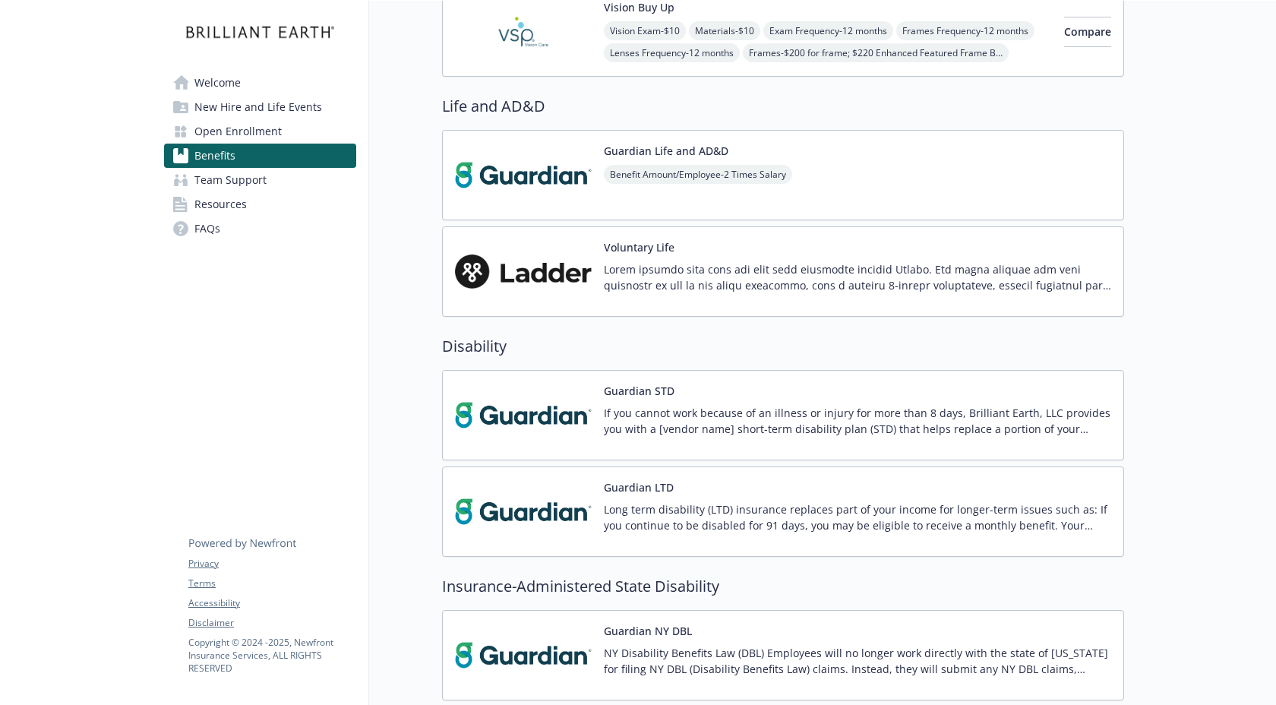
click at [260, 188] on span "Team Support" at bounding box center [230, 180] width 72 height 24
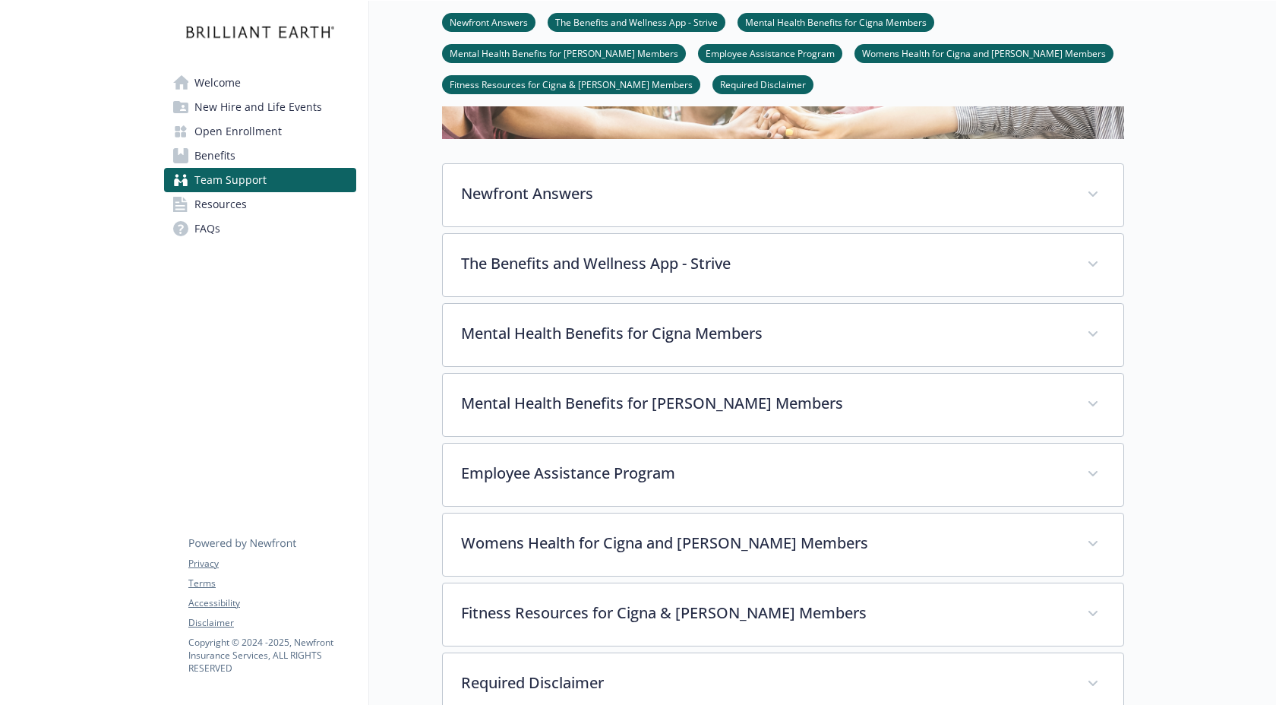
scroll to position [194, 0]
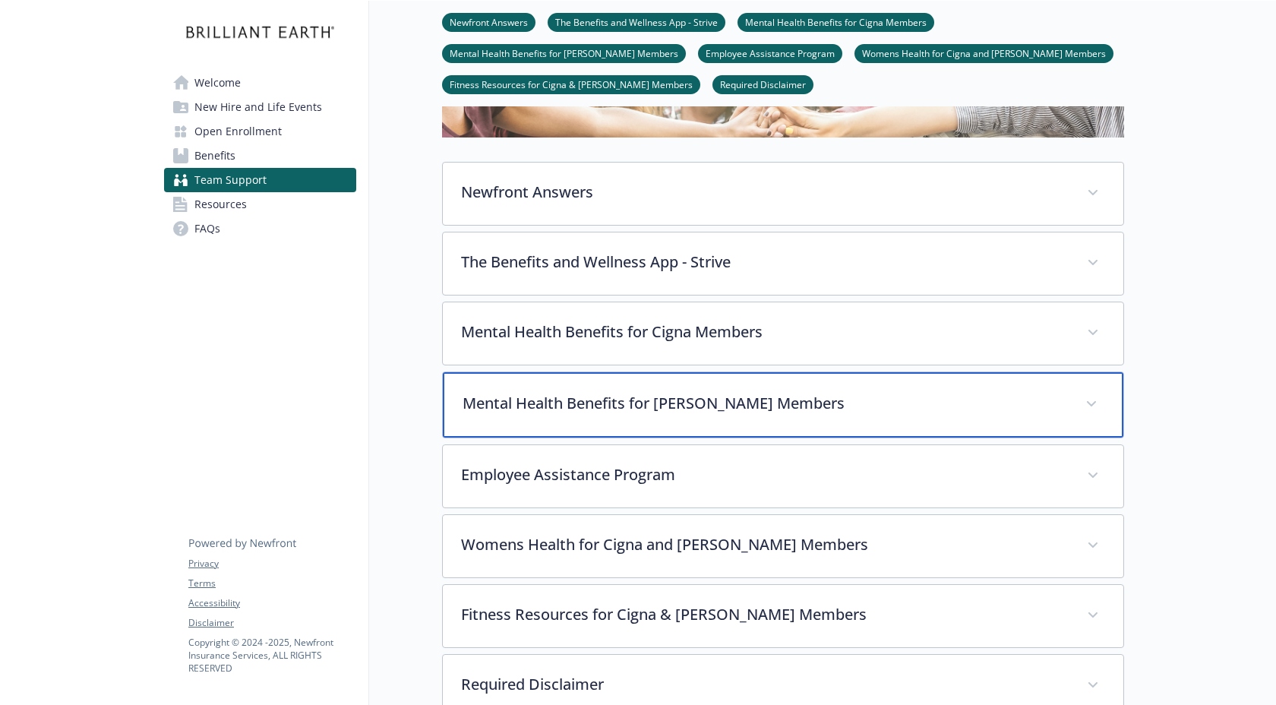
click at [701, 385] on div "Mental Health Benefits for [PERSON_NAME] Members" at bounding box center [783, 404] width 681 height 65
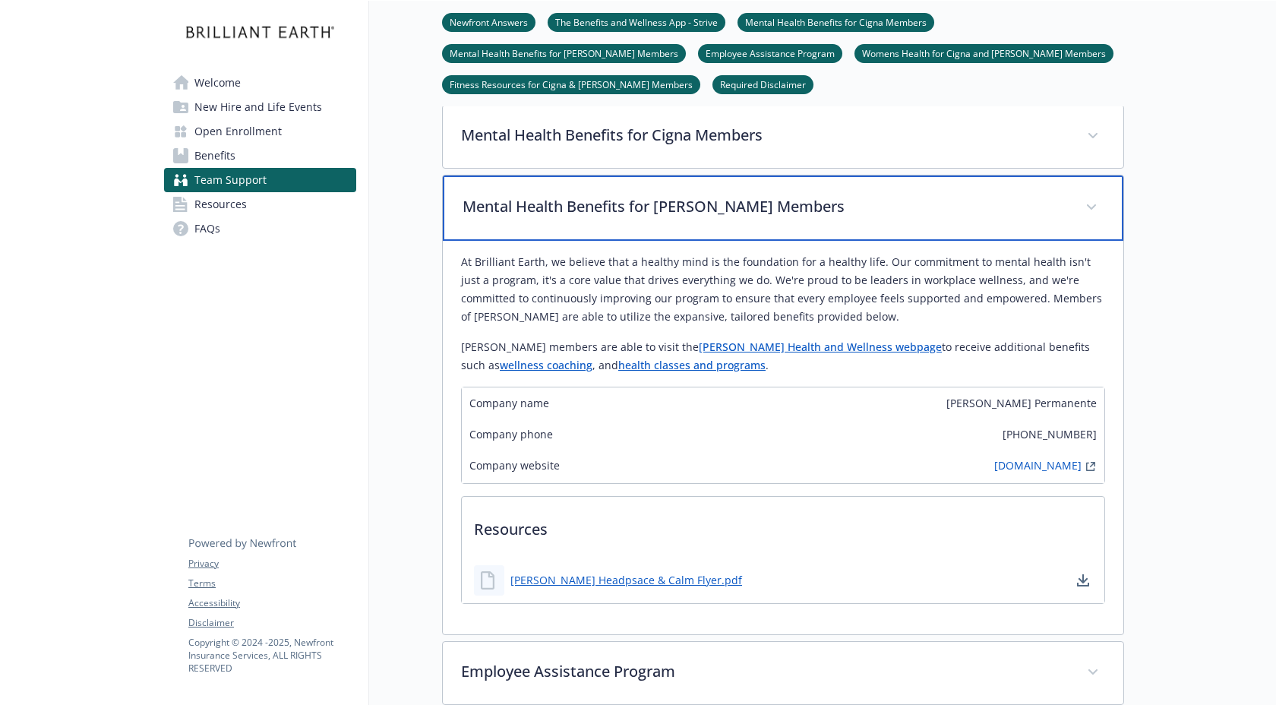
scroll to position [397, 0]
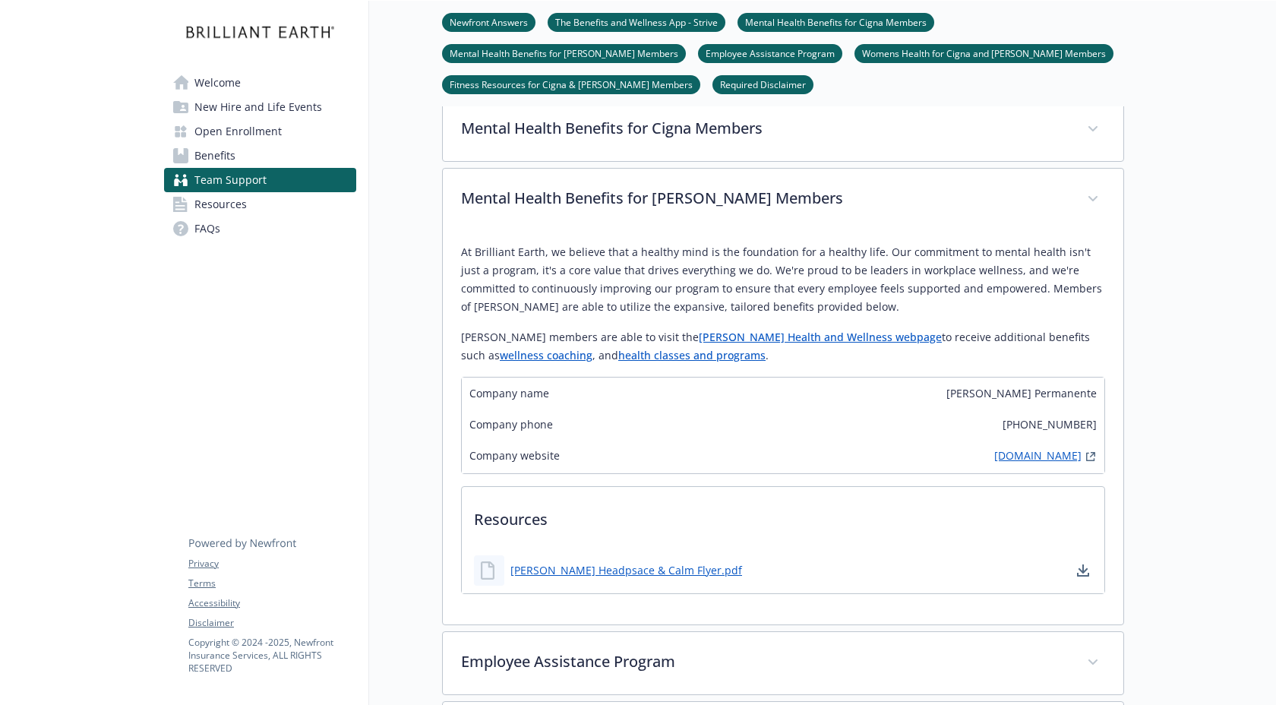
click at [1067, 462] on link "[DOMAIN_NAME]" at bounding box center [1038, 456] width 87 height 18
